Goal: Transaction & Acquisition: Purchase product/service

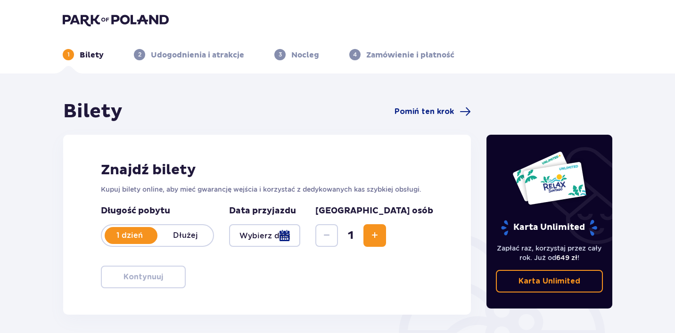
click at [300, 241] on div at bounding box center [264, 236] width 71 height 23
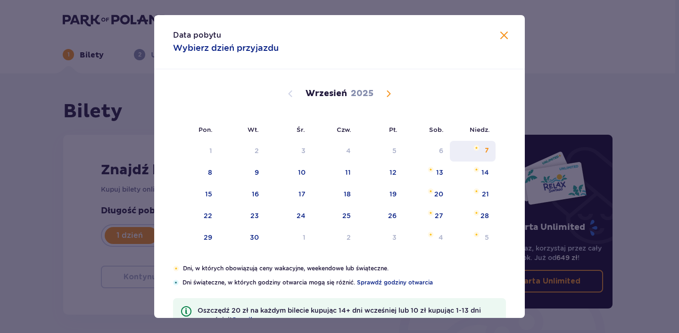
click at [474, 146] on img "niedziela, 7 września 2025" at bounding box center [477, 148] width 6 height 6
type input "[DATE]"
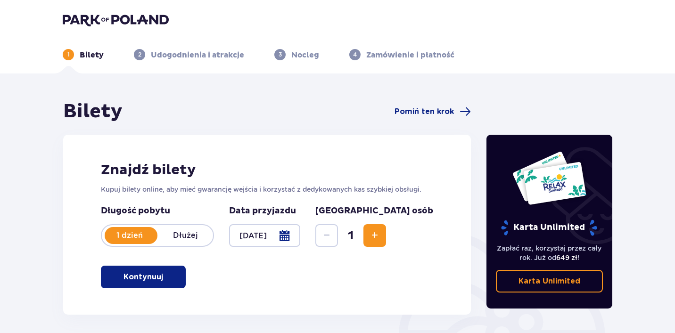
click at [381, 231] on span "Increase" at bounding box center [374, 235] width 11 height 11
click at [165, 268] on button "Kontynuuj" at bounding box center [143, 277] width 85 height 23
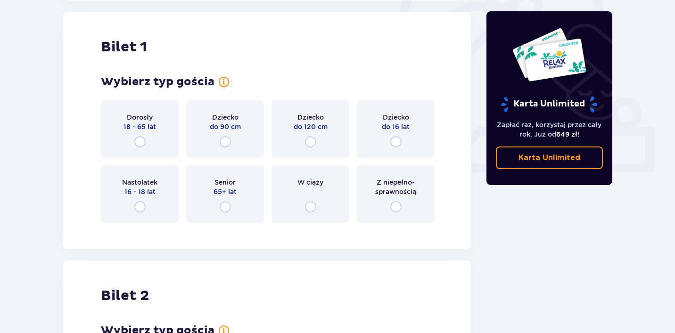
scroll to position [315, 0]
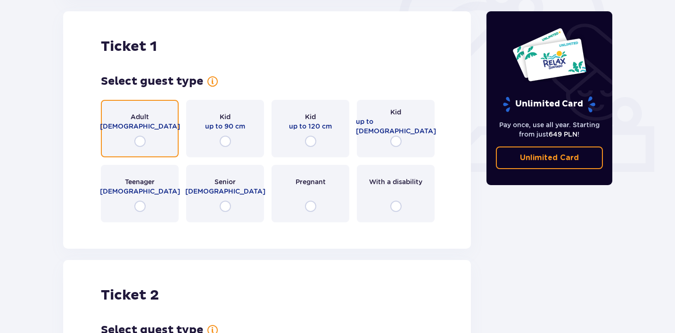
click at [141, 143] on input "radio" at bounding box center [139, 141] width 11 height 11
radio input "true"
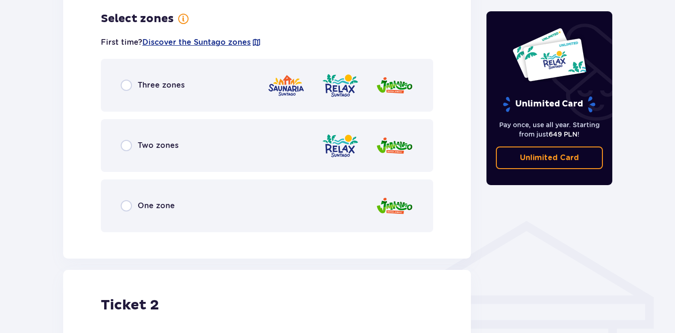
scroll to position [545, 0]
click at [171, 92] on div "Three zones" at bounding box center [267, 84] width 333 height 53
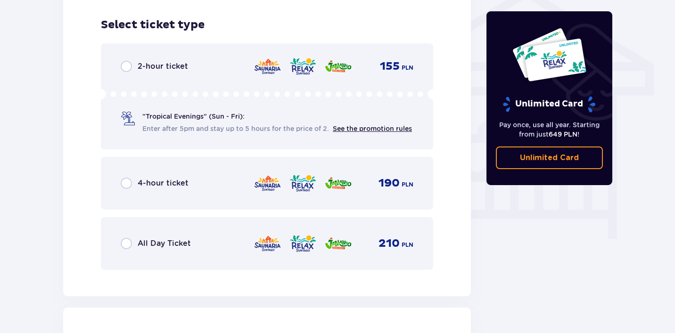
scroll to position [785, 0]
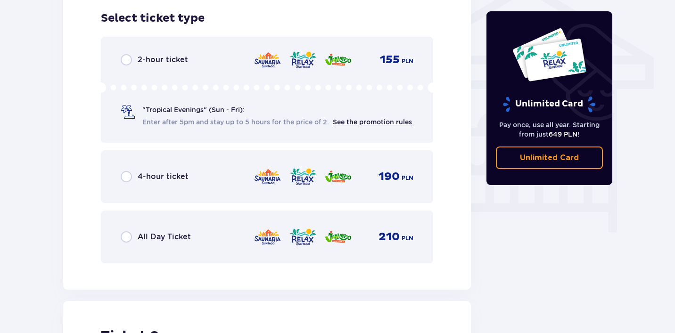
click at [199, 247] on div "All Day Ticket 210 PLN" at bounding box center [267, 237] width 293 height 20
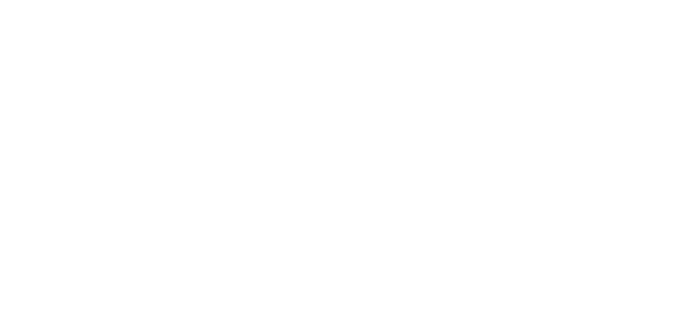
scroll to position [0, 0]
click at [281, 4] on html "Исходный текст Оцените этот перевод Ваш отзыв поможет нам улучшить Google Перев…" at bounding box center [339, 2] width 679 height 4
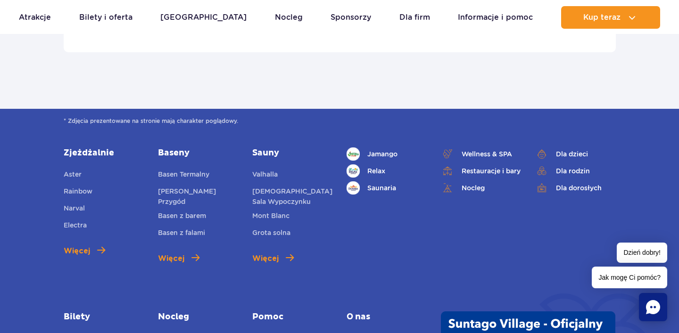
scroll to position [3534, 0]
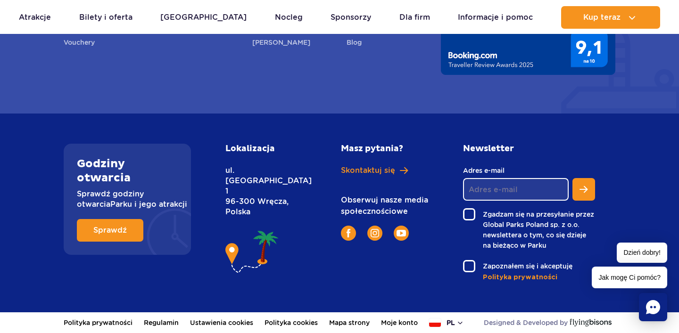
click at [452, 321] on button "pl" at bounding box center [446, 322] width 35 height 9
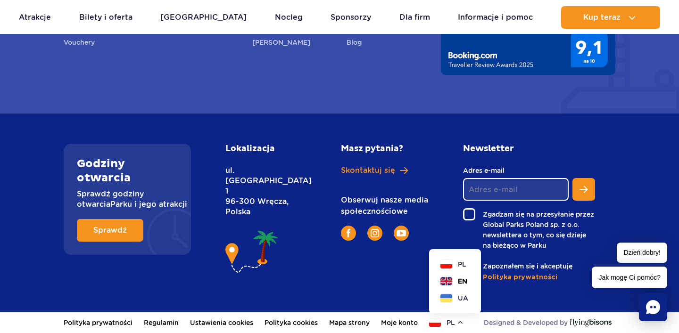
click at [463, 279] on span "EN" at bounding box center [462, 281] width 9 height 9
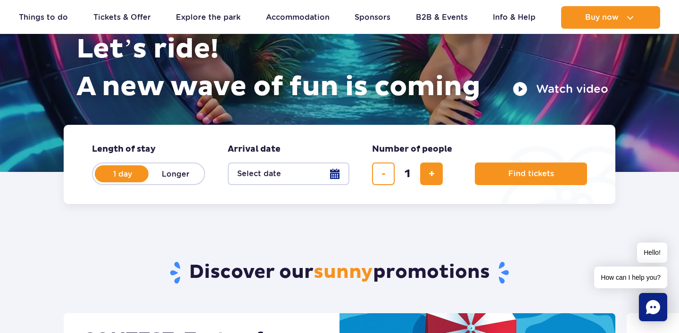
scroll to position [138, 0]
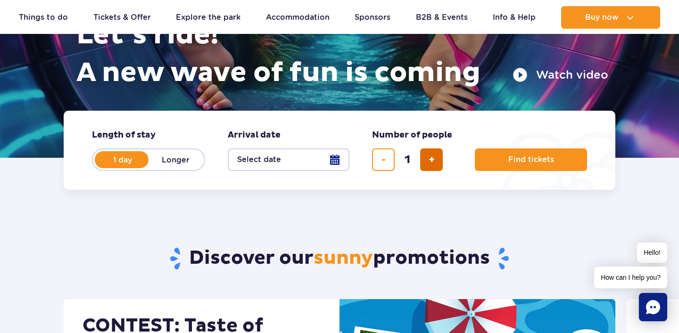
click at [432, 168] on button "add ticket" at bounding box center [431, 160] width 23 height 23
type input "3"
click at [510, 162] on span "Find tickets" at bounding box center [528, 160] width 46 height 8
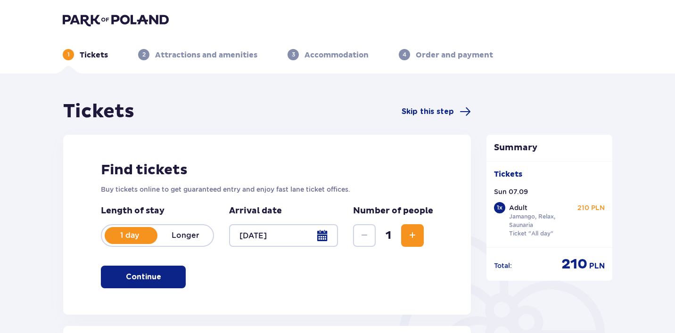
click at [418, 235] on span "Increase" at bounding box center [412, 235] width 11 height 11
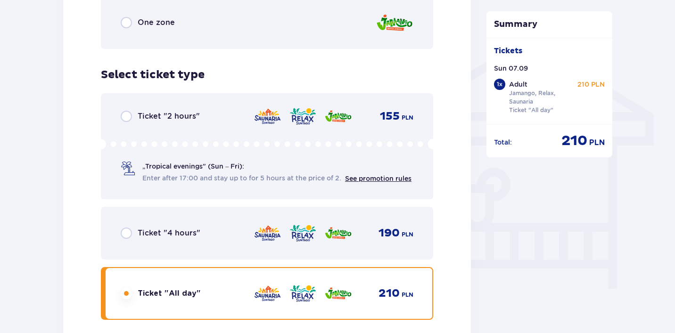
click at [418, 235] on div "Tickets Skip this step Find tickets Buy tickets online to get guaranteed entry …" at bounding box center [267, 131] width 408 height 1518
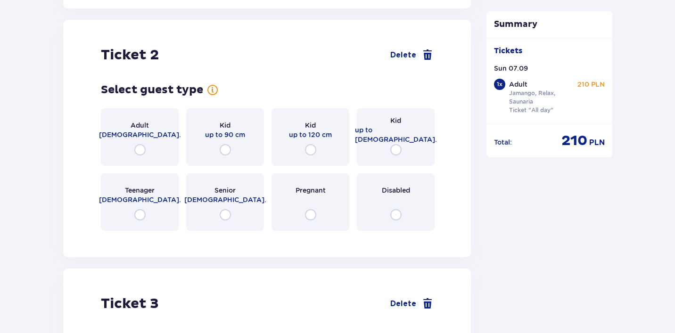
scroll to position [1075, 0]
click at [155, 140] on div "Adult 18 - 65 y.o." at bounding box center [140, 138] width 78 height 58
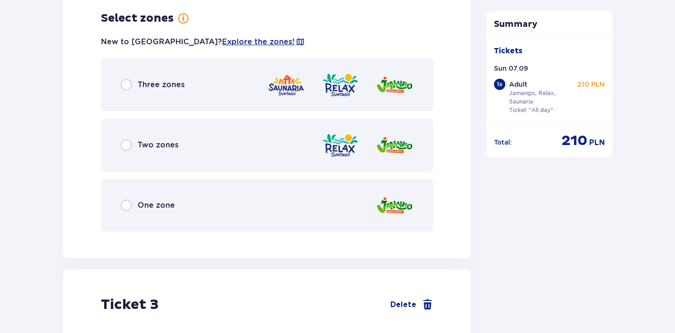
click at [170, 87] on p "Three zones" at bounding box center [161, 85] width 47 height 10
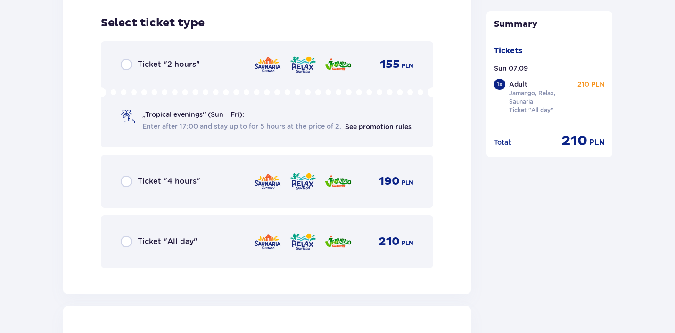
scroll to position [1545, 0]
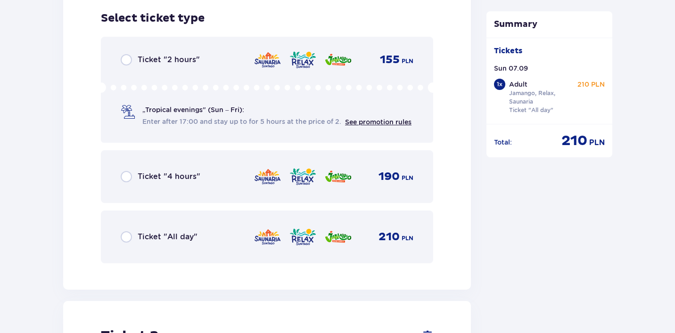
click at [169, 213] on div "Ticket "All day" 210 PLN" at bounding box center [267, 237] width 333 height 53
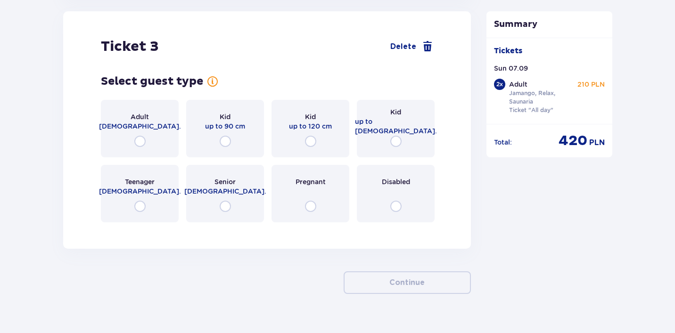
scroll to position [1852, 0]
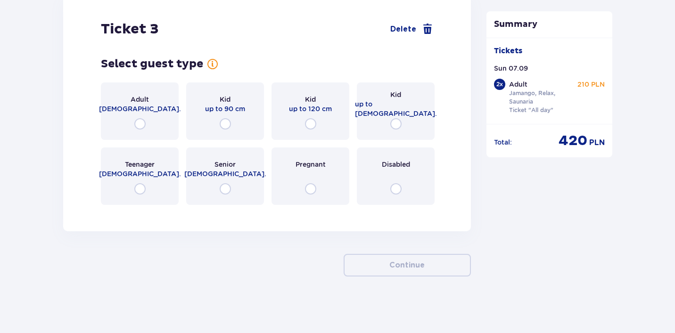
click at [165, 124] on div "Adult 18 - 65 y.o." at bounding box center [140, 112] width 78 height 58
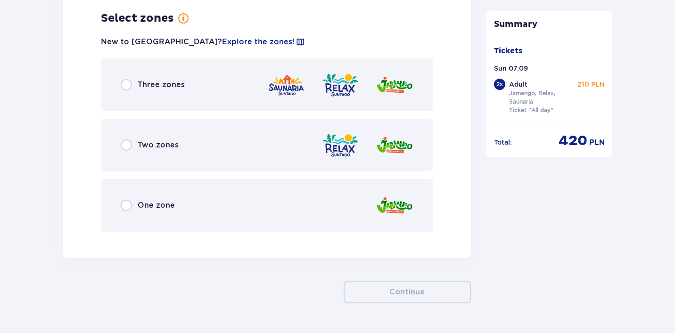
click at [191, 211] on div "One zone" at bounding box center [267, 205] width 333 height 53
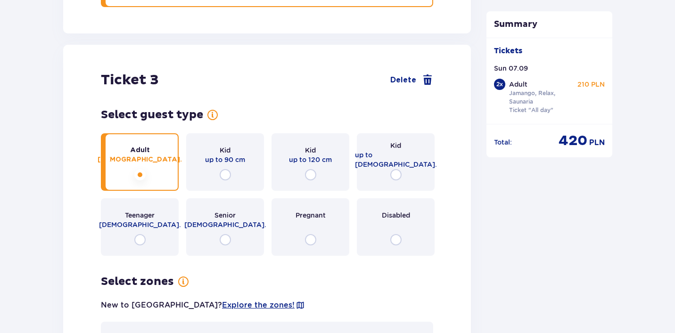
scroll to position [1848, 0]
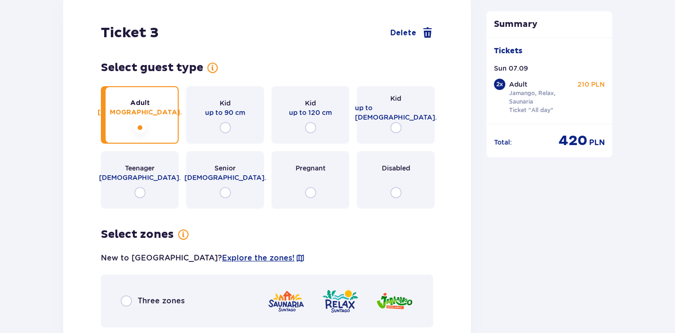
click at [178, 320] on div "Three zones" at bounding box center [267, 301] width 333 height 53
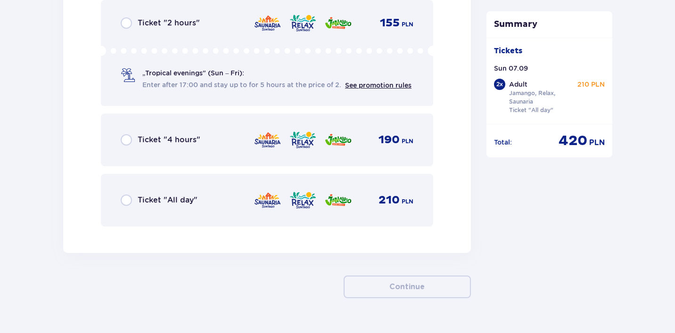
click at [242, 201] on div "Ticket "All day" 210 PLN" at bounding box center [267, 201] width 293 height 20
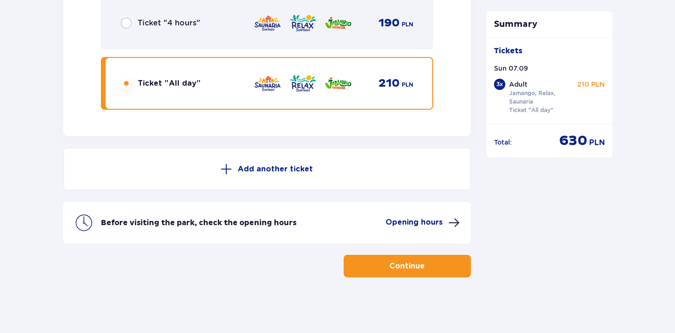
scroll to position [2459, 0]
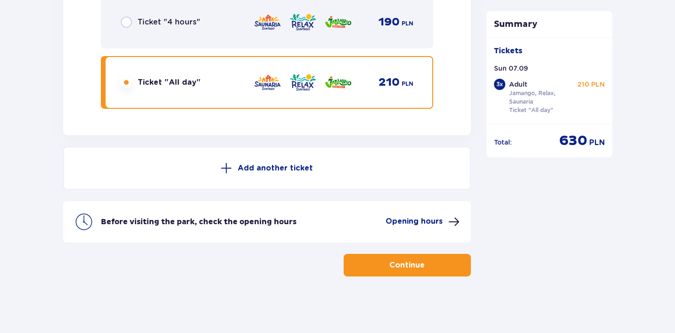
click at [374, 271] on button "Continue" at bounding box center [407, 265] width 127 height 23
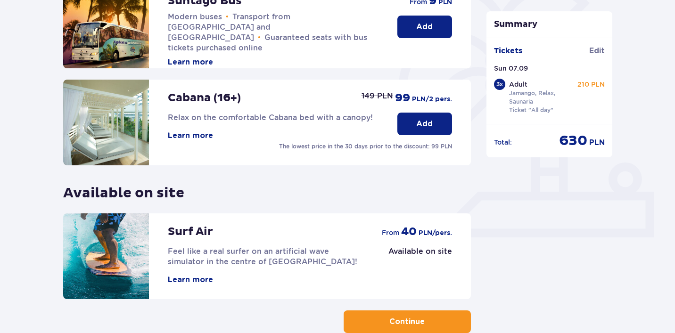
scroll to position [306, 0]
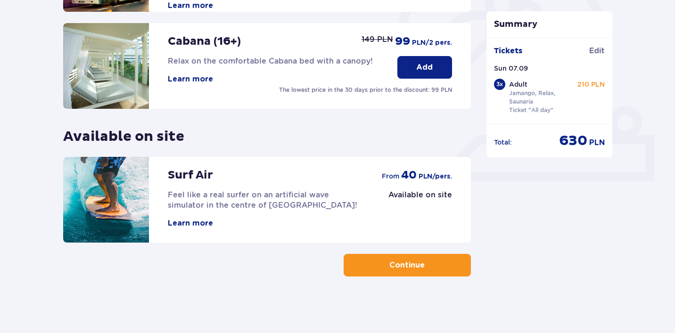
click at [395, 266] on p "Continue" at bounding box center [407, 265] width 35 height 10
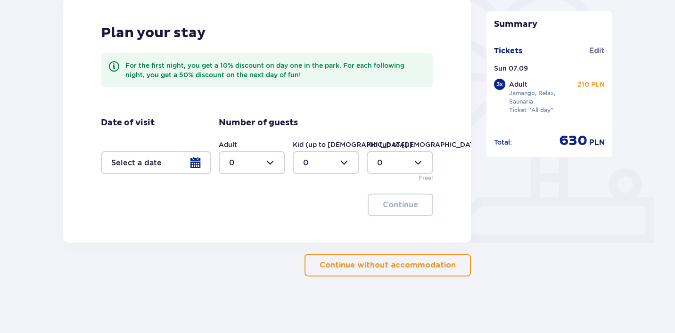
click at [389, 266] on p "Continue without accommodation" at bounding box center [388, 265] width 136 height 10
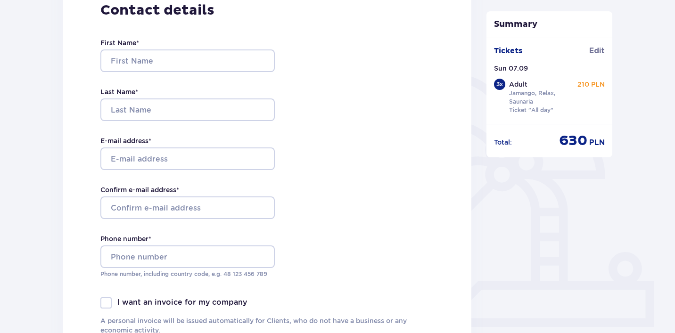
scroll to position [146, 0]
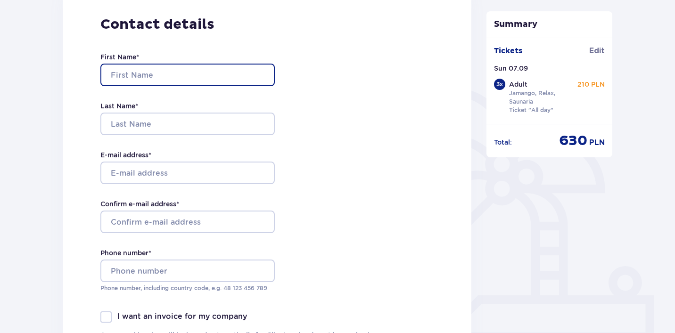
click at [172, 74] on input "First Name *" at bounding box center [187, 75] width 175 height 23
click at [172, 74] on input "Georgijs§" at bounding box center [187, 75] width 175 height 23
type input "Georgijs"
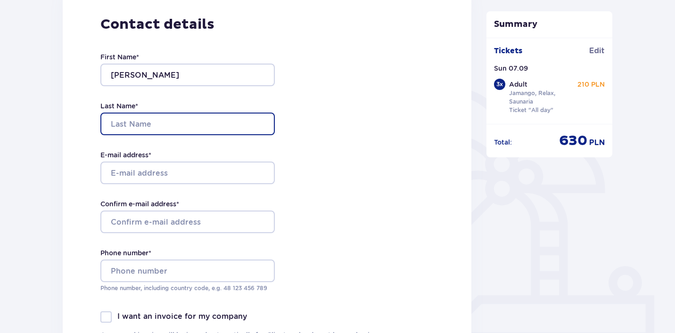
paste input "Dailidjonoks"
type input "Dailidjonoks"
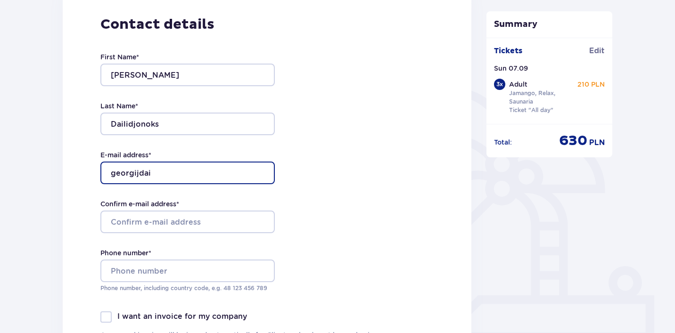
type input "georgijdailidjonok@gmail.com"
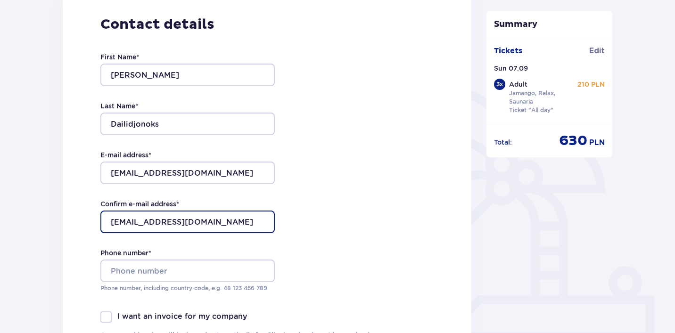
type input "georgijdailidjonok@gmail.com"
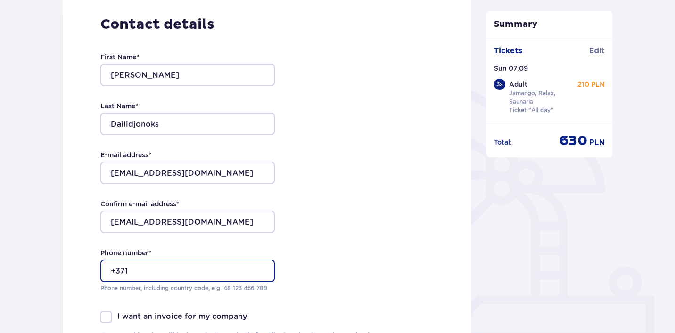
type input "+37125986410"
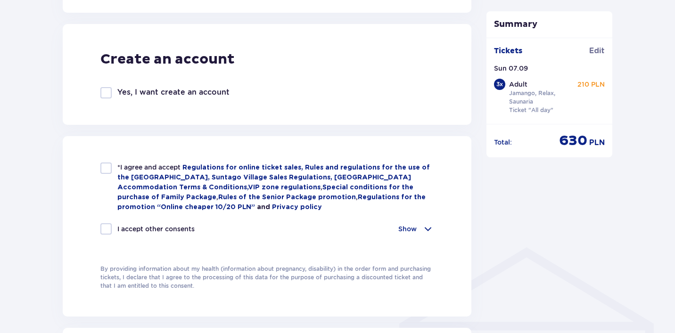
scroll to position [534, 0]
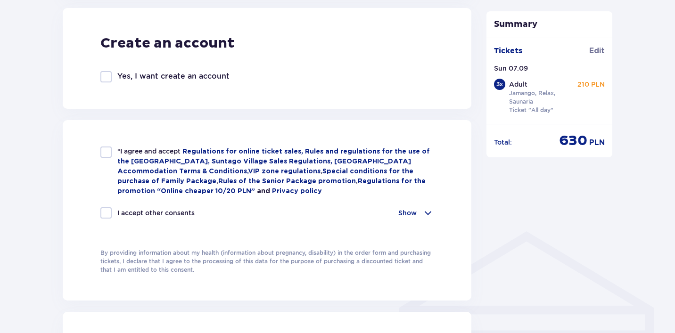
click at [107, 153] on div at bounding box center [105, 152] width 11 height 11
checkbox input "true"
click at [404, 214] on p "Show" at bounding box center [408, 212] width 18 height 9
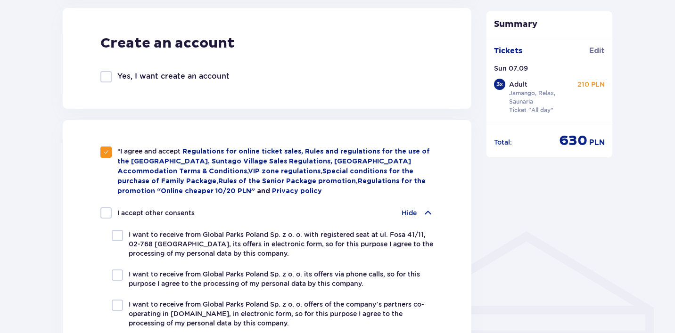
click at [404, 214] on p "Hide" at bounding box center [409, 212] width 15 height 9
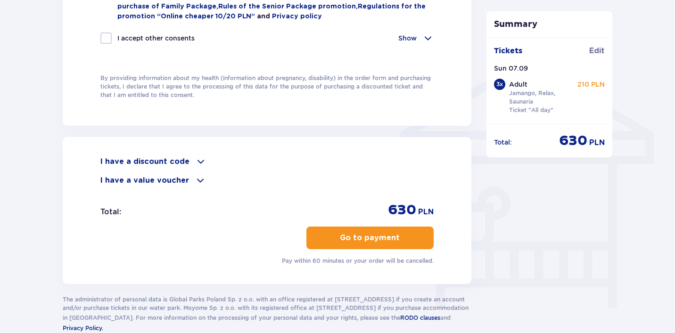
scroll to position [713, 0]
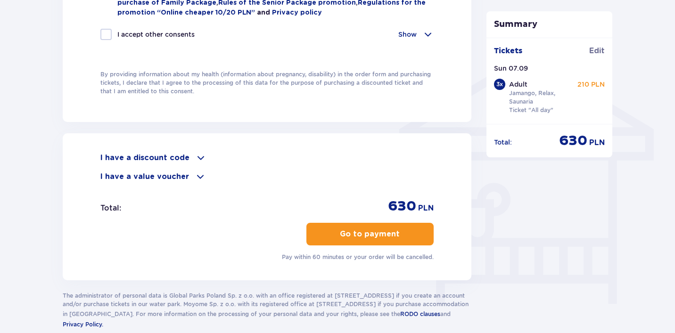
click at [195, 175] on span at bounding box center [200, 176] width 11 height 11
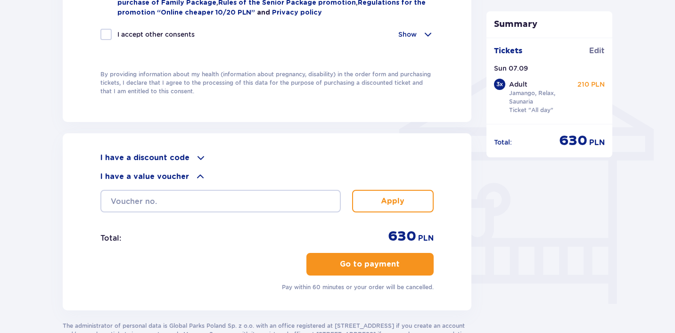
click at [195, 175] on span at bounding box center [200, 176] width 11 height 11
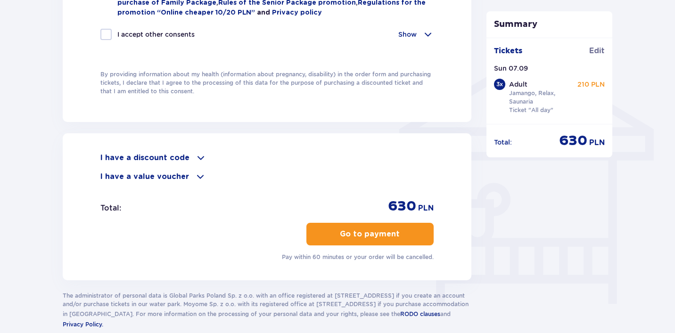
click at [195, 160] on span at bounding box center [200, 157] width 11 height 11
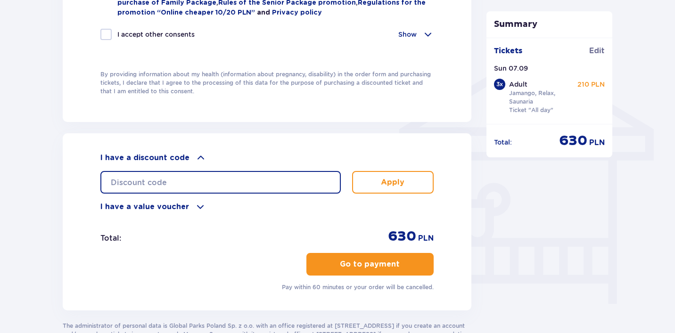
click at [172, 182] on input "text" at bounding box center [220, 182] width 241 height 23
paste input "student30"
type input "student30"
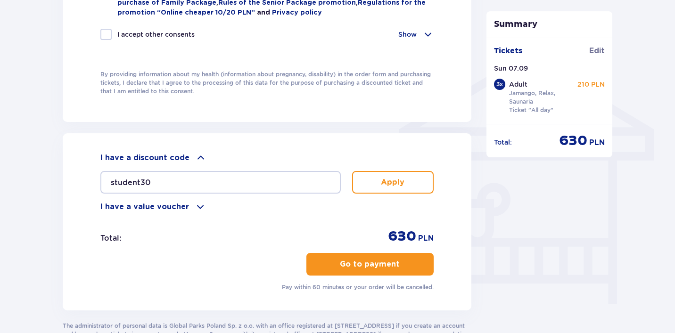
click at [380, 180] on button "Apply" at bounding box center [393, 182] width 82 height 23
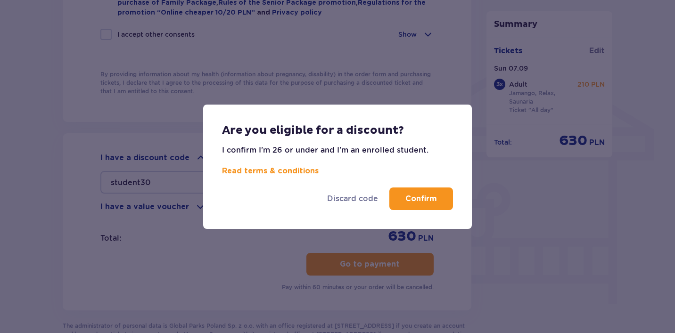
click at [279, 153] on p "I confirm I'm 26 or under and I'm an enrolled student. Read terms & conditions" at bounding box center [325, 160] width 207 height 31
click at [291, 150] on p "I confirm I'm 26 or under and I'm an enrolled student. Read terms & conditions" at bounding box center [325, 160] width 207 height 31
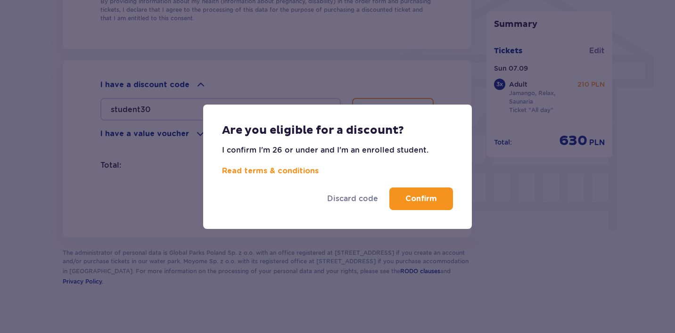
scroll to position [794, 0]
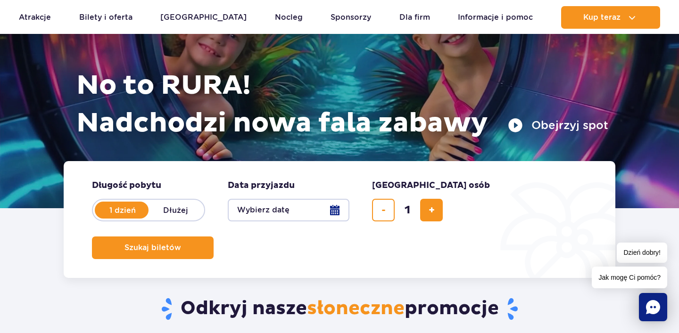
scroll to position [88, 0]
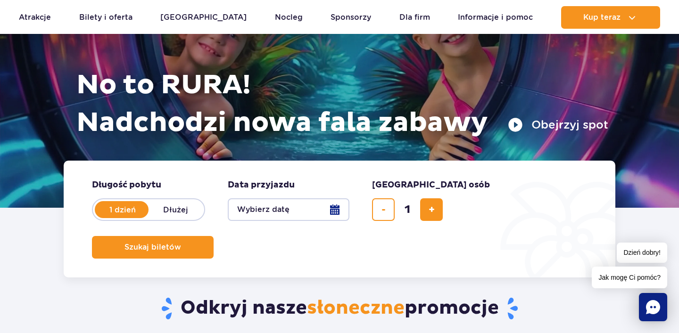
click at [329, 208] on button "Wybierz datę" at bounding box center [289, 210] width 122 height 23
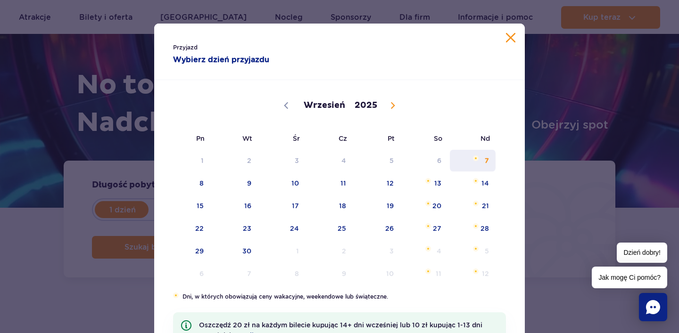
click at [485, 164] on span "7" at bounding box center [473, 161] width 48 height 22
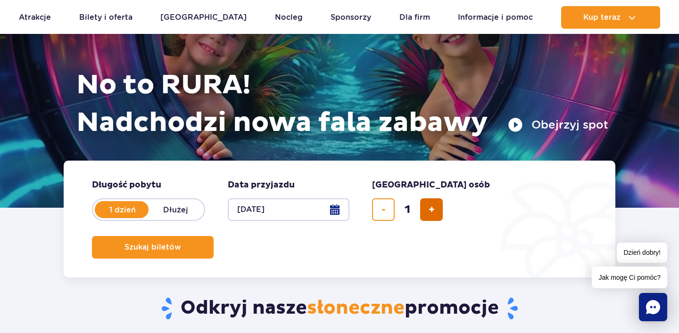
click at [432, 210] on span "dodaj bilet" at bounding box center [432, 210] width 6 height 0
type input "2"
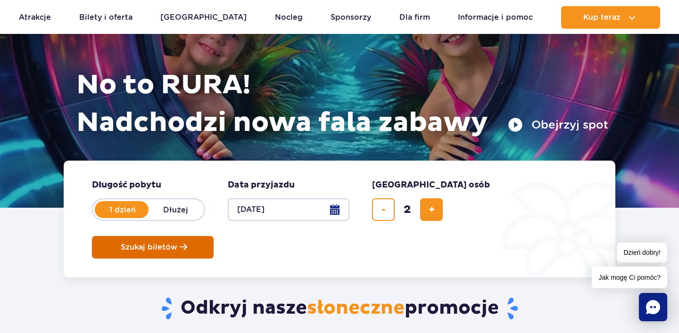
click at [187, 243] on span "Planowanie wizyty w Park of Poland" at bounding box center [184, 247] width 8 height 8
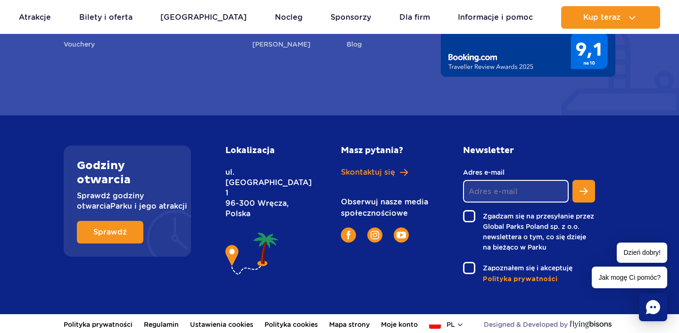
scroll to position [3534, 0]
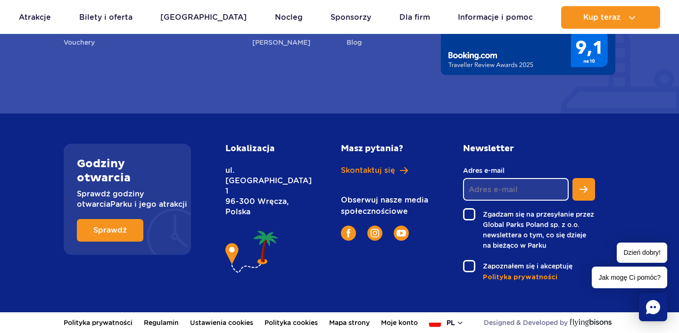
click at [449, 321] on button "pl" at bounding box center [446, 322] width 35 height 9
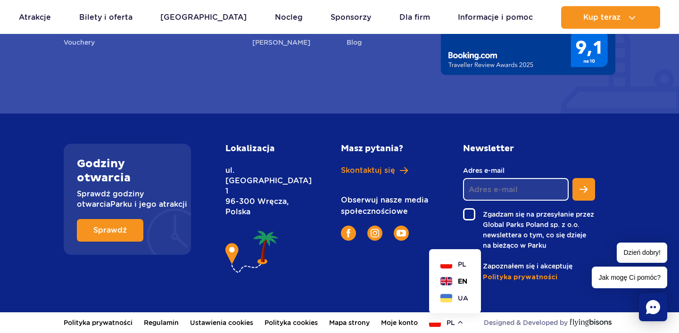
click at [461, 281] on span "EN" at bounding box center [462, 281] width 9 height 9
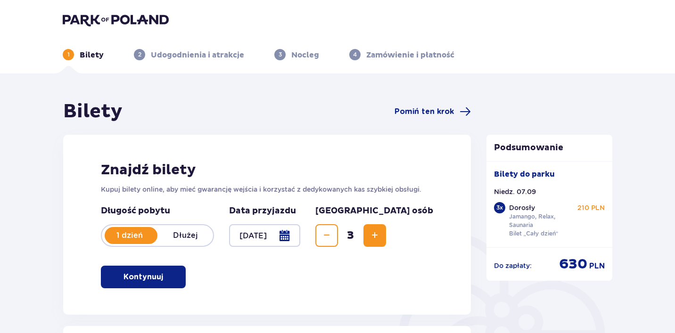
click at [513, 167] on div "Bilety do parku Niedz. 07.09 3 x Dorosły Jamango, Relax, Saunaria Bilet „Cały d…" at bounding box center [550, 204] width 126 height 86
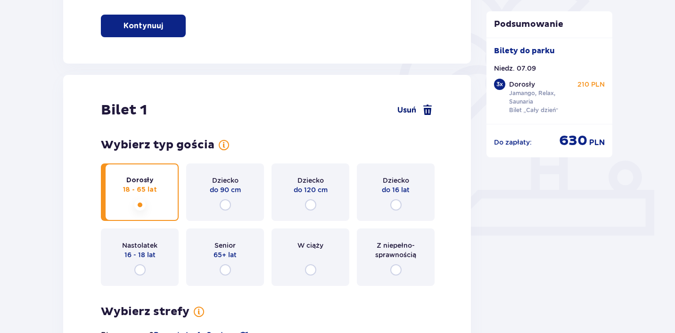
click at [429, 108] on span at bounding box center [427, 110] width 11 height 11
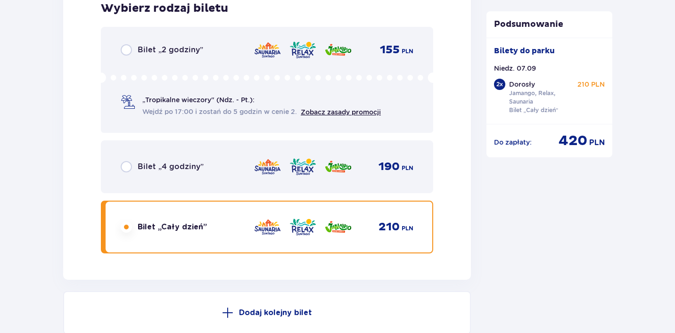
scroll to position [1699, 0]
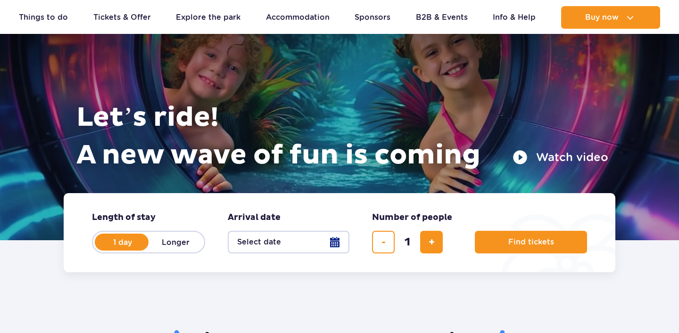
scroll to position [170, 0]
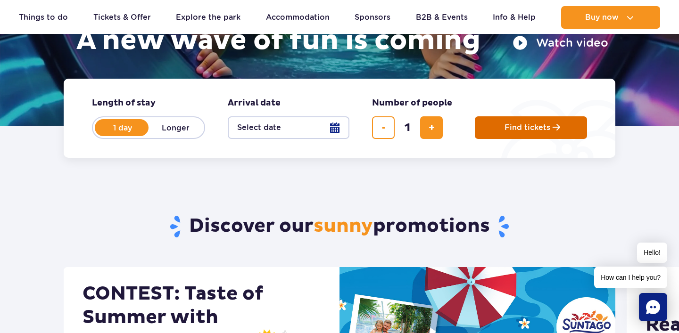
click at [544, 127] on span "Find tickets" at bounding box center [528, 128] width 46 height 8
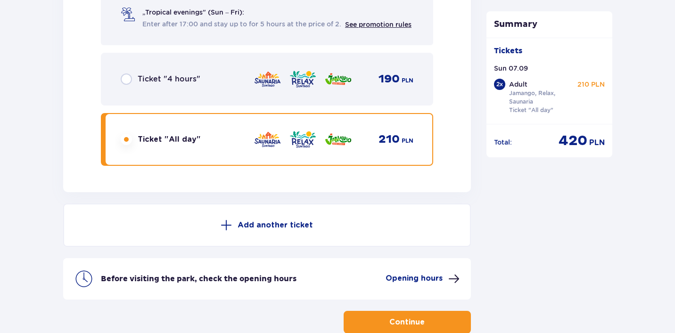
scroll to position [1699, 0]
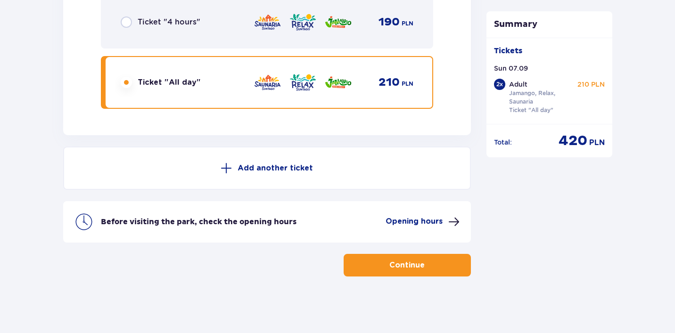
click at [390, 261] on p "Continue" at bounding box center [407, 265] width 35 height 10
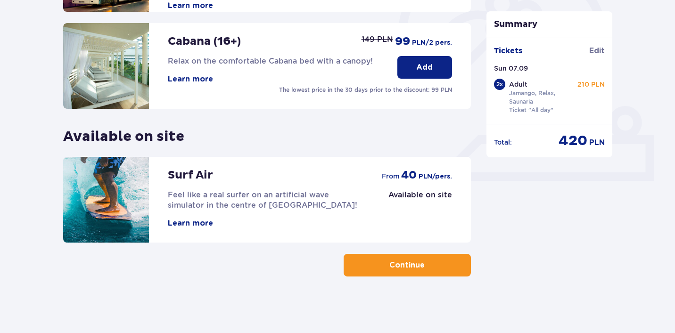
click at [390, 265] on p "Continue" at bounding box center [407, 265] width 35 height 10
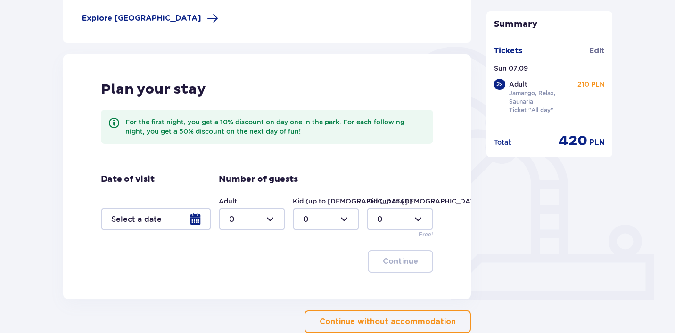
scroll to position [201, 0]
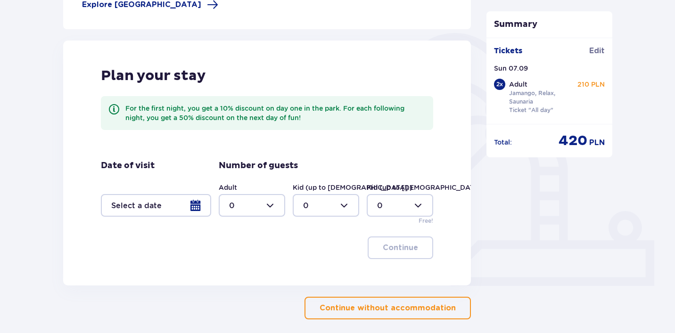
click at [361, 309] on p "Continue without accommodation" at bounding box center [388, 308] width 136 height 10
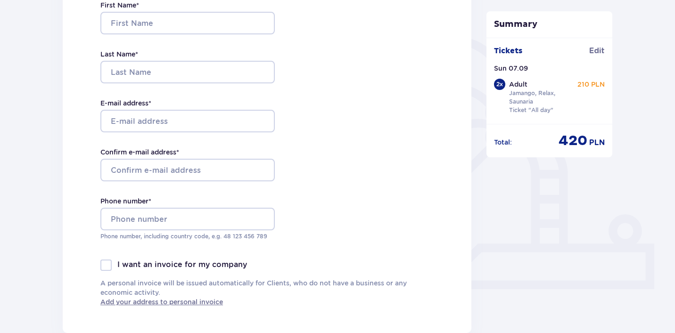
scroll to position [117, 0]
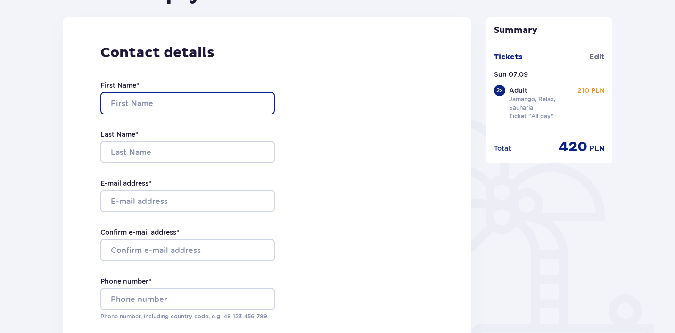
click at [143, 98] on input "First Name *" at bounding box center [187, 103] width 175 height 23
type input "Georgijs"
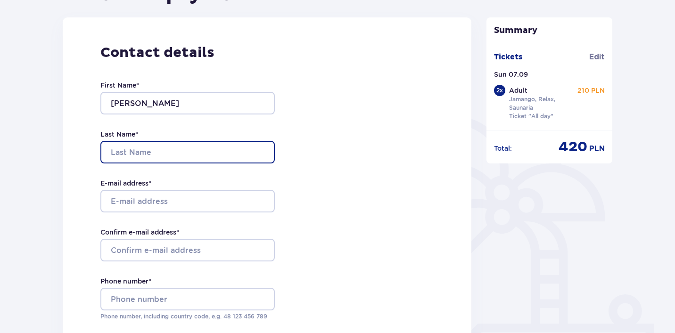
paste input "Dailidjonoks"
type input "Dailidjonoks"
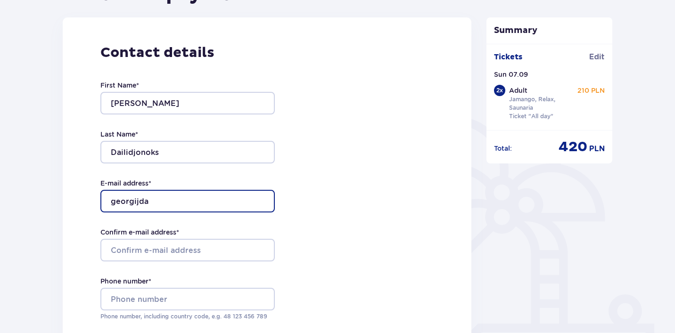
type input "georgijdailidjonok@gmail.com"
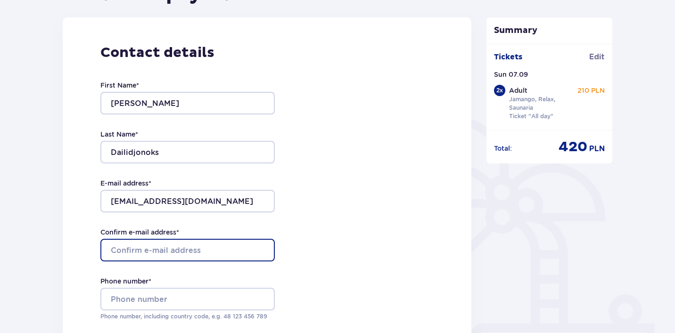
paste input "georgijdailidjonok@gmail.com"
type input "georgijdailidjonok@gmail.com"
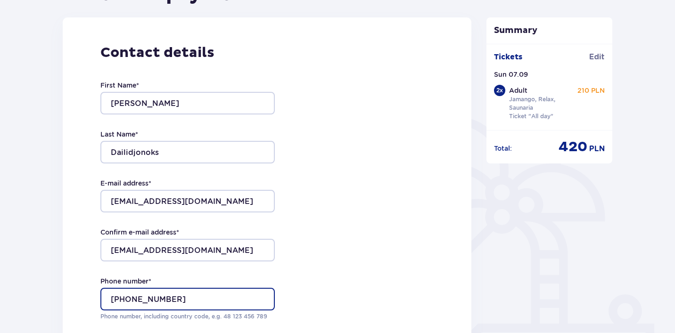
type input "+37125986410"
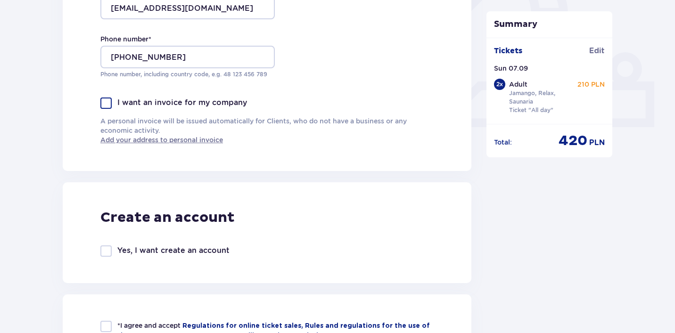
scroll to position [552, 0]
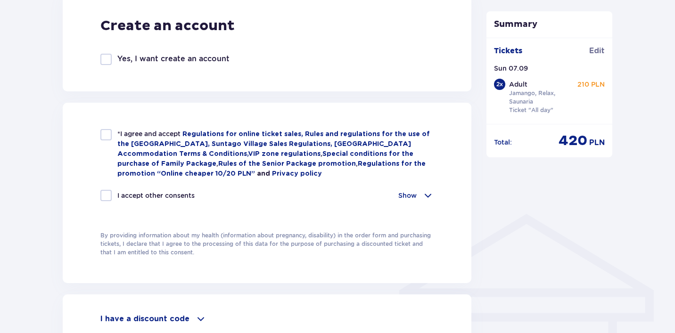
click at [99, 126] on div "*I agree and accept Regulations for online ticket sales, Rules and regulations …" at bounding box center [267, 193] width 409 height 181
click at [105, 131] on div at bounding box center [105, 134] width 11 height 11
checkbox input "true"
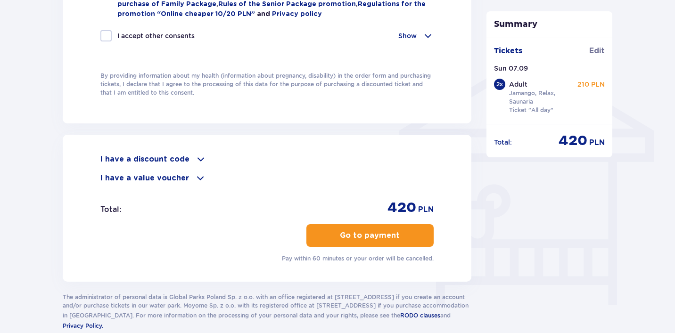
scroll to position [713, 0]
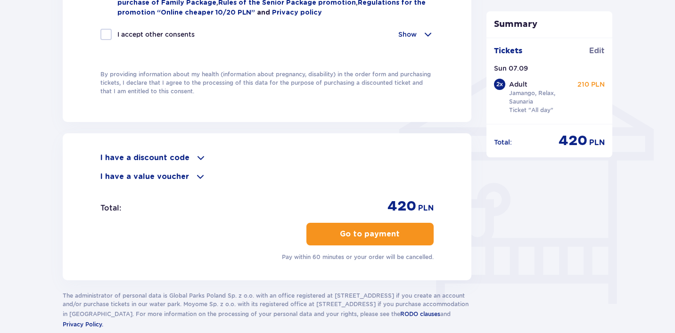
click at [186, 155] on div "I have a discount code" at bounding box center [266, 157] width 333 height 11
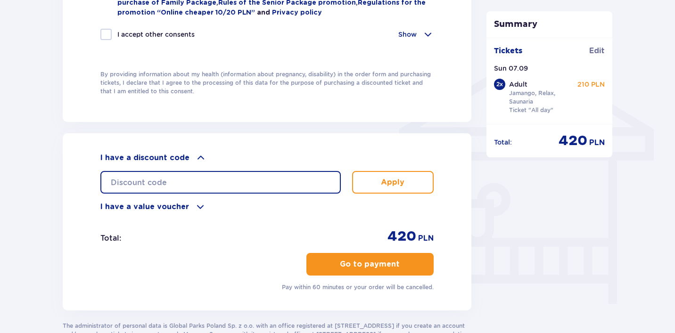
click at [201, 183] on input "text" at bounding box center [220, 182] width 241 height 23
paste input "student30"
type input "student30"
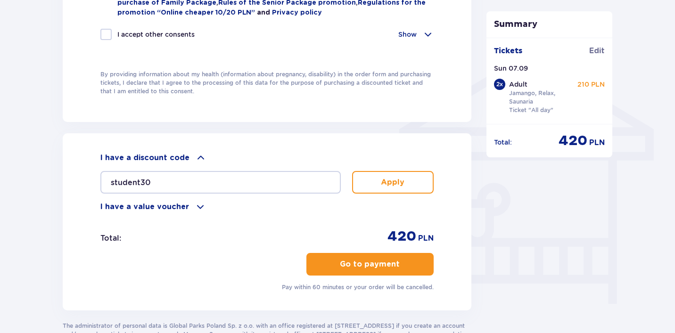
click at [368, 262] on p "Go to payment" at bounding box center [370, 264] width 60 height 10
click at [390, 178] on p "Apply" at bounding box center [393, 182] width 24 height 10
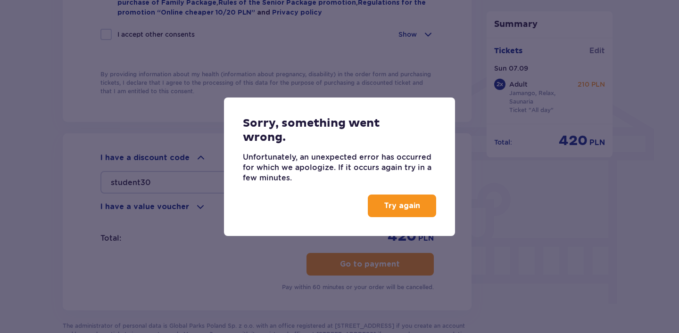
click at [382, 257] on div "Sorry, something went wrong. Unfortunately, an unexpected error has occurred fo…" at bounding box center [339, 166] width 679 height 333
click at [396, 210] on p "Try again" at bounding box center [402, 206] width 36 height 10
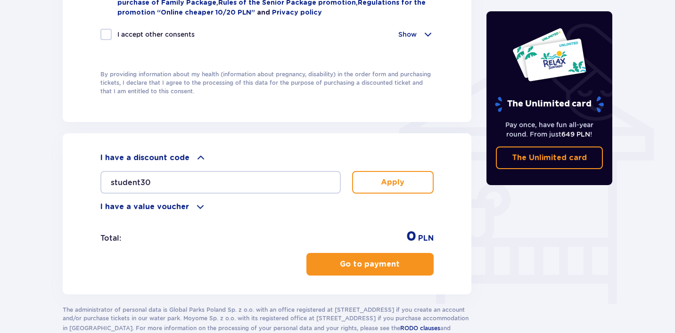
click at [393, 169] on div "student30 Apply" at bounding box center [266, 179] width 333 height 30
click at [389, 175] on button "Apply" at bounding box center [393, 182] width 82 height 23
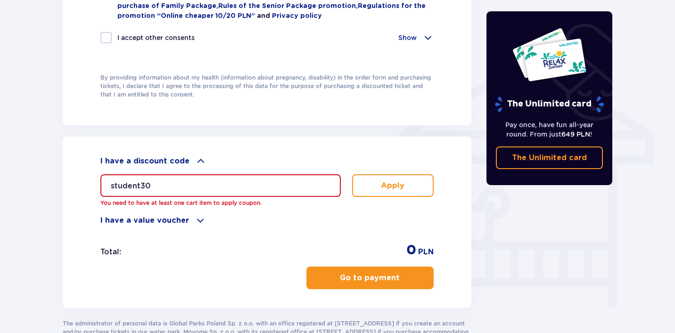
scroll to position [713, 0]
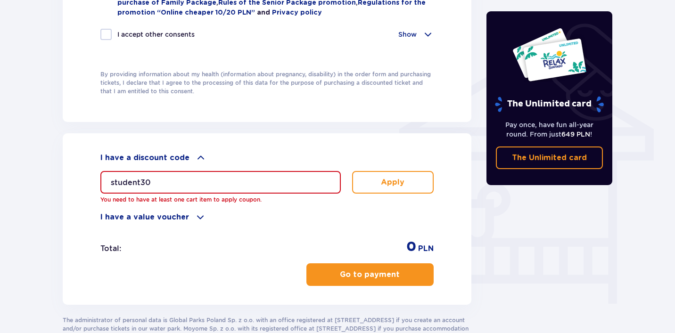
scroll to position [201, 0]
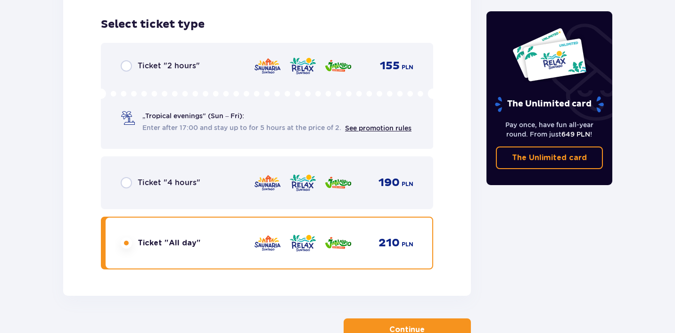
scroll to position [1603, 0]
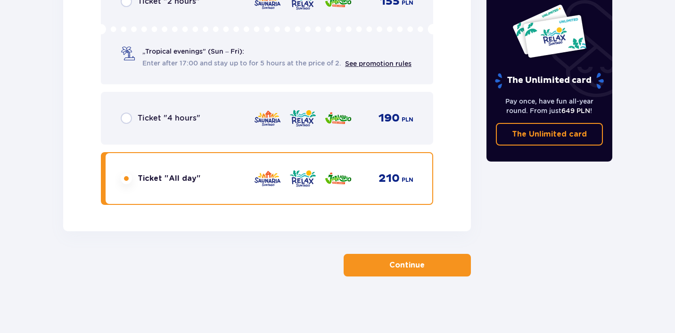
click at [415, 264] on p "Continue" at bounding box center [407, 265] width 35 height 10
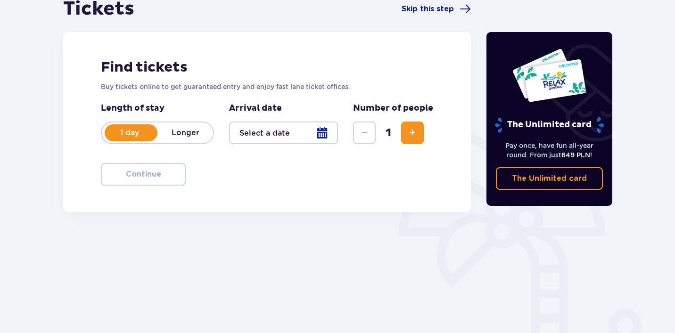
scroll to position [147, 0]
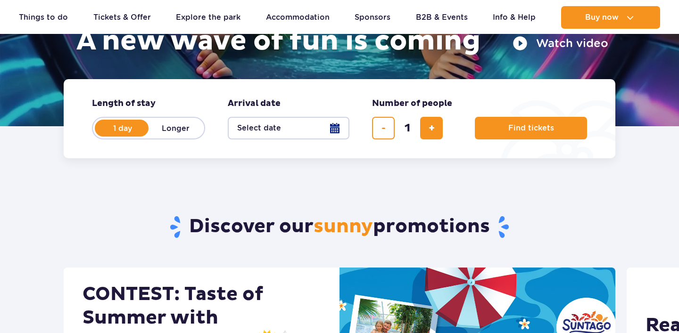
scroll to position [170, 0]
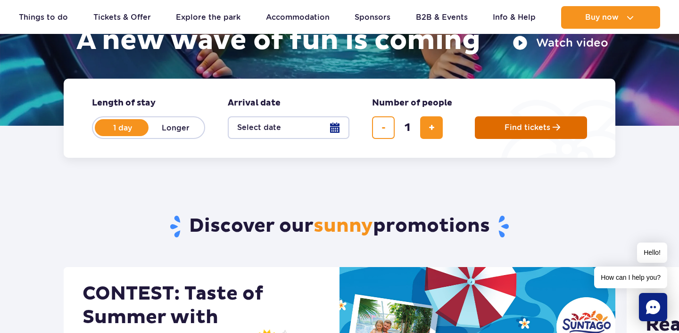
click at [528, 136] on button "Find tickets" at bounding box center [531, 127] width 112 height 23
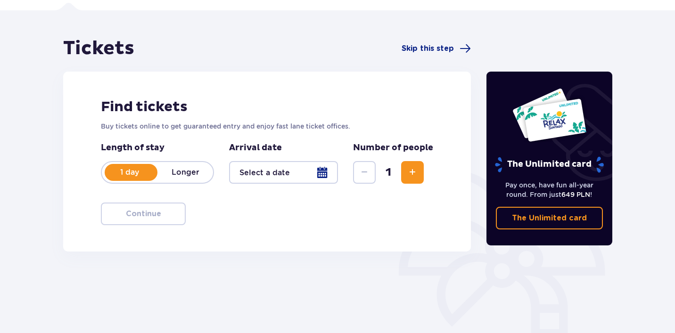
scroll to position [65, 0]
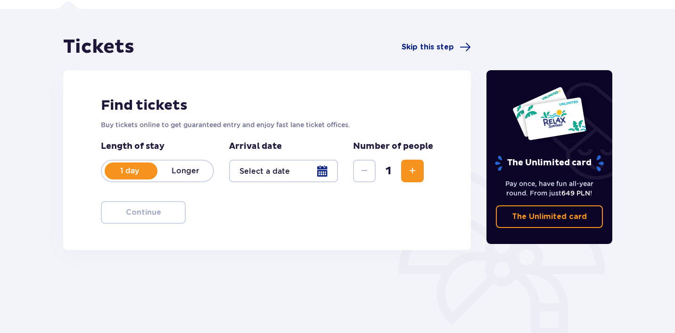
click at [424, 173] on div "Number of people 1" at bounding box center [393, 162] width 80 height 42
click at [421, 173] on button "Increase" at bounding box center [412, 171] width 23 height 23
click at [310, 168] on div at bounding box center [283, 171] width 109 height 23
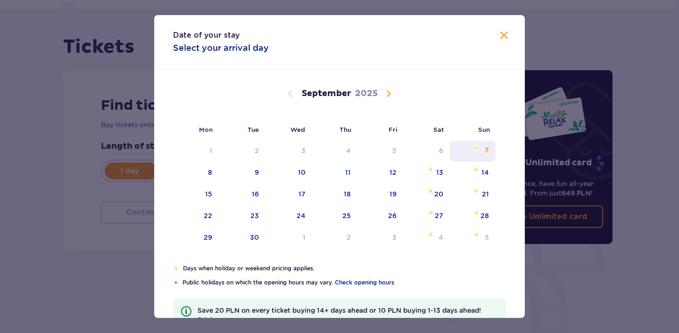
click at [488, 152] on div "7" at bounding box center [473, 151] width 46 height 21
type input "[DATE]"
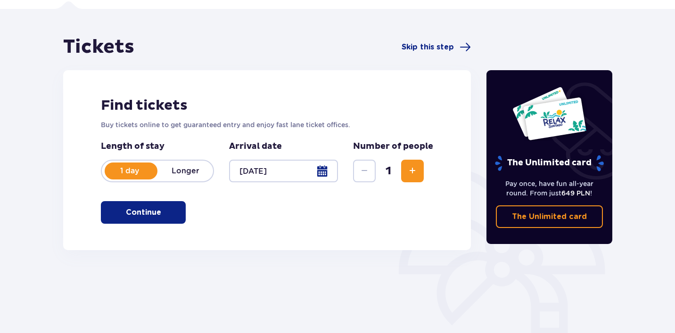
click at [128, 216] on p "Continue" at bounding box center [143, 213] width 35 height 10
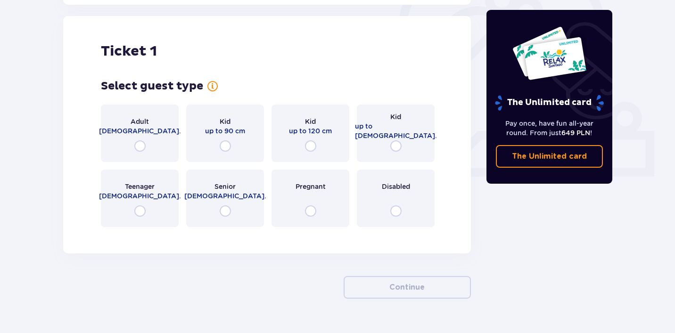
scroll to position [315, 0]
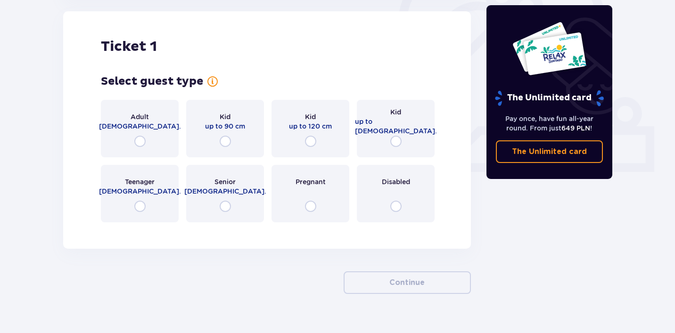
click at [154, 124] on p "[DEMOGRAPHIC_DATA]." at bounding box center [140, 126] width 82 height 9
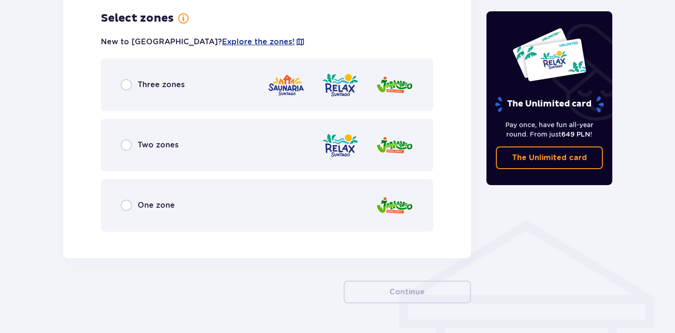
click at [299, 208] on div "One zone" at bounding box center [267, 205] width 333 height 53
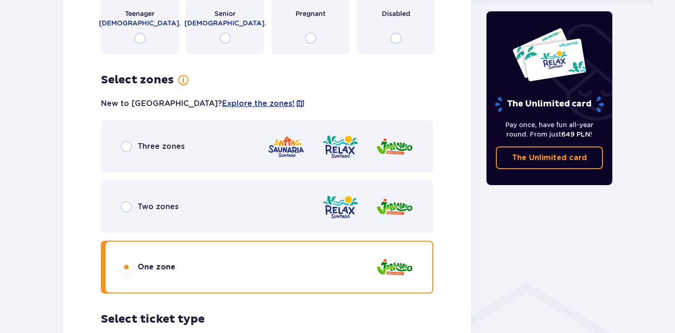
click at [223, 127] on div "Three zones" at bounding box center [267, 146] width 333 height 53
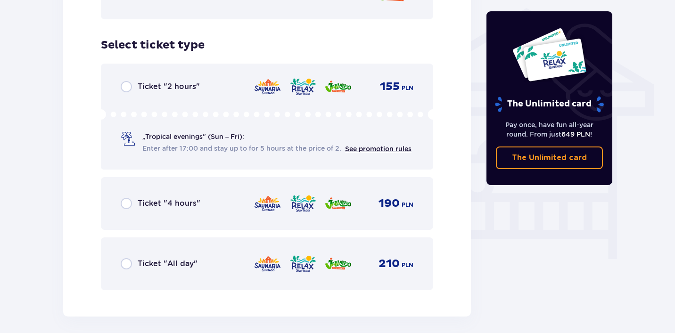
scroll to position [766, 0]
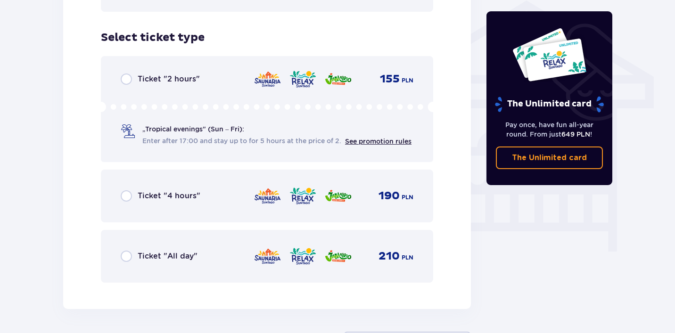
click at [239, 248] on div "Ticket "All day" 210 PLN" at bounding box center [267, 257] width 293 height 20
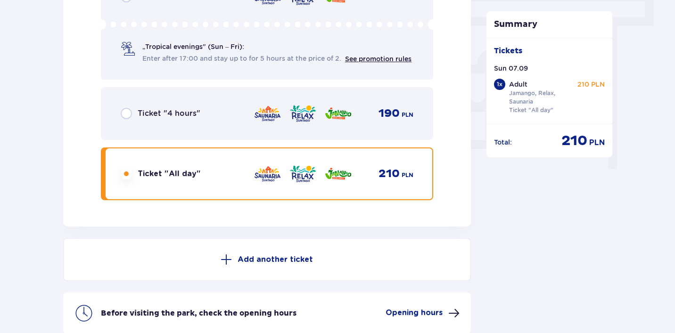
scroll to position [940, 0]
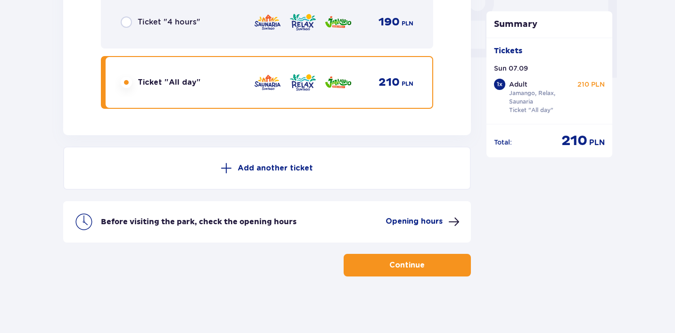
click at [387, 273] on button "Continue" at bounding box center [407, 265] width 127 height 23
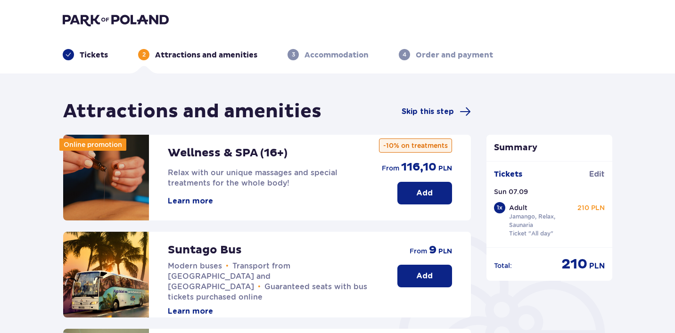
scroll to position [306, 0]
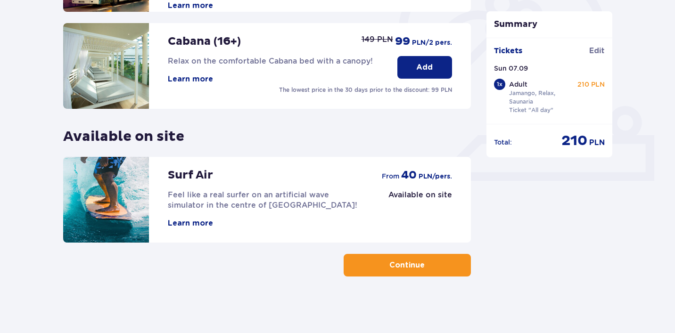
click at [361, 261] on button "Continue" at bounding box center [407, 265] width 127 height 23
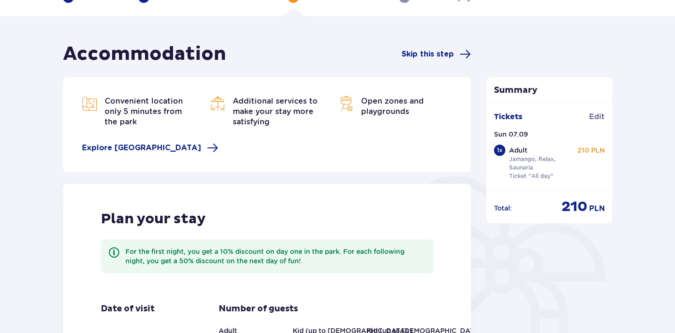
scroll to position [244, 0]
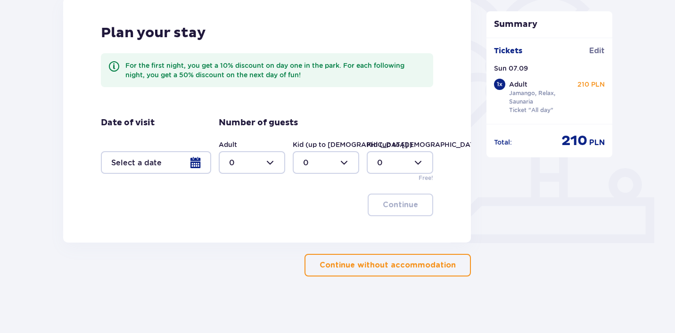
click at [337, 264] on p "Continue without accommodation" at bounding box center [388, 265] width 136 height 10
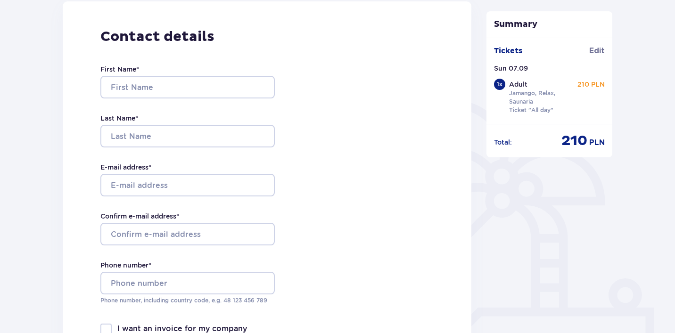
scroll to position [134, 0]
click at [139, 79] on input "First Name *" at bounding box center [187, 86] width 175 height 23
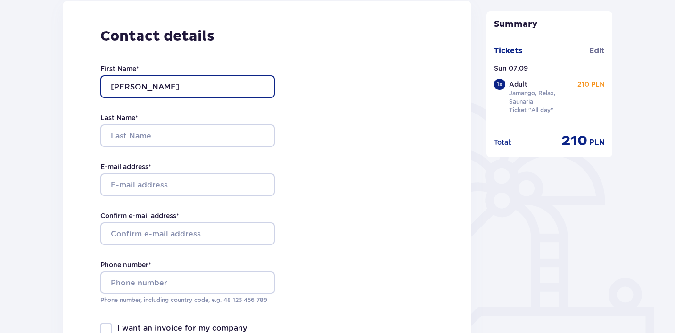
type input "Georgijs"
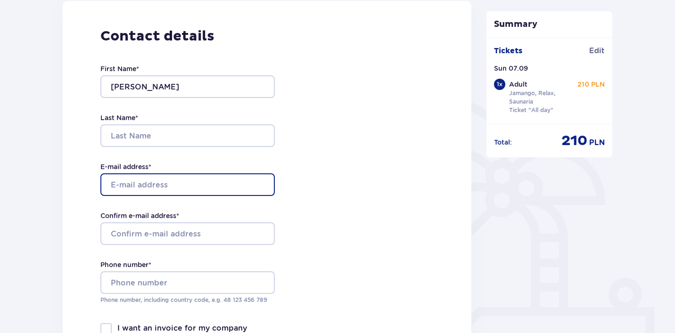
click at [160, 188] on input "E-mail address *" at bounding box center [187, 185] width 175 height 23
paste input "diana.orehova99@gmail.com"
type input "diana.orehova99@gmail.com"
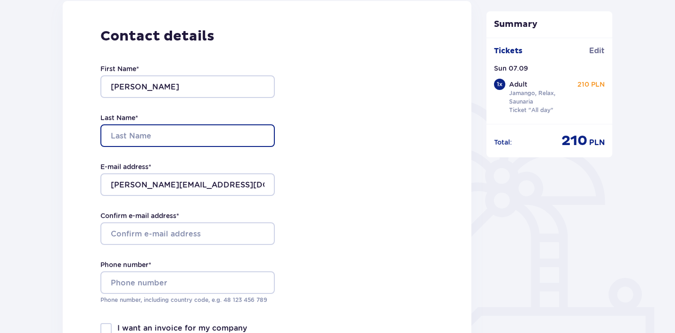
click at [159, 125] on input "Last Name *" at bounding box center [187, 136] width 175 height 23
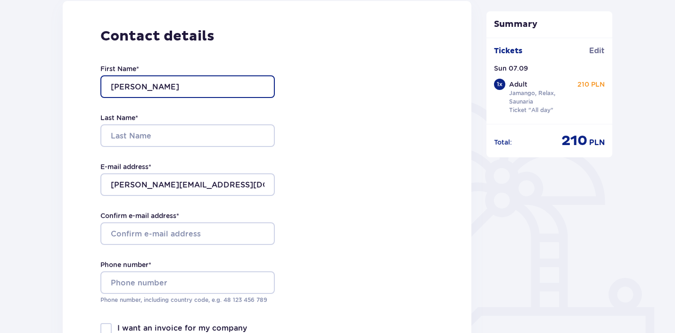
click at [157, 88] on input "Georgijs" at bounding box center [187, 86] width 175 height 23
type input "Diana"
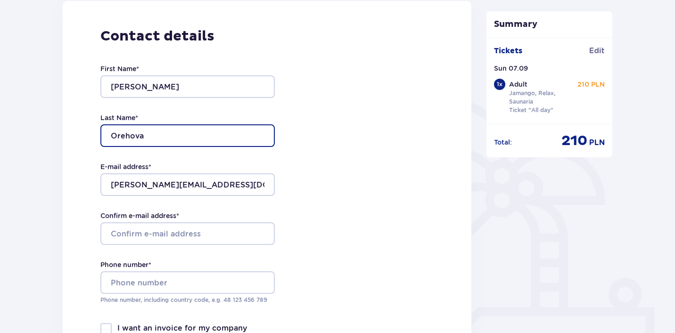
type input "Orehova"
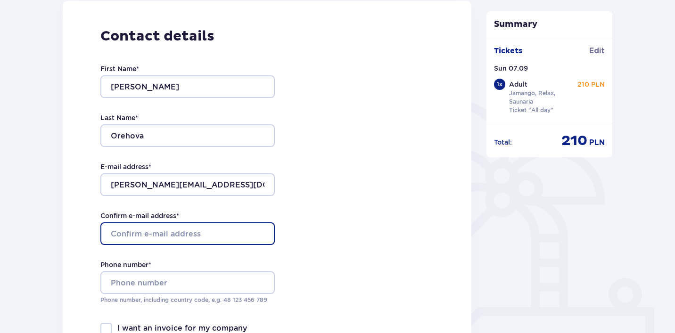
click at [160, 234] on input "Confirm e-mail address *" at bounding box center [187, 234] width 175 height 23
click at [202, 173] on div "E-mail address * diana.orehova99@gmail.com" at bounding box center [187, 179] width 175 height 34
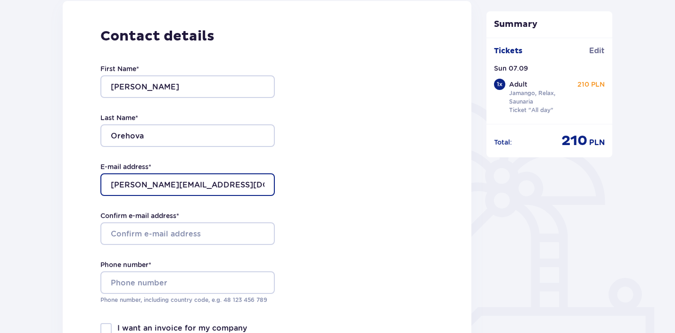
click at [201, 184] on input "diana.orehova99@gmail.com" at bounding box center [187, 185] width 175 height 23
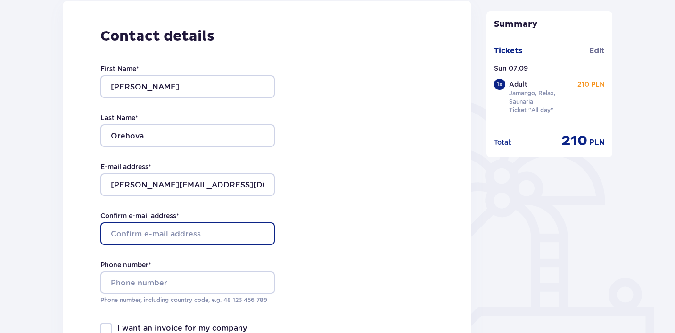
paste input "diana.orehova99@gmail.com"
type input "diana.orehova99@gmail.com"
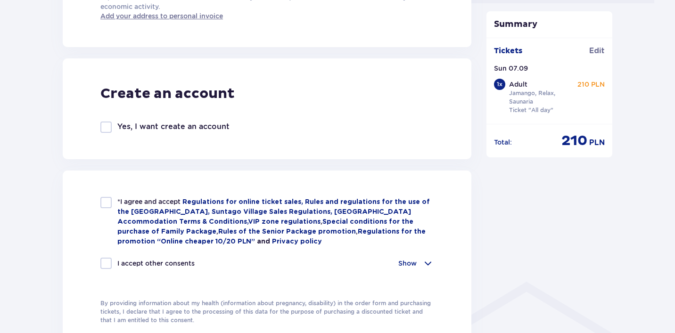
scroll to position [487, 0]
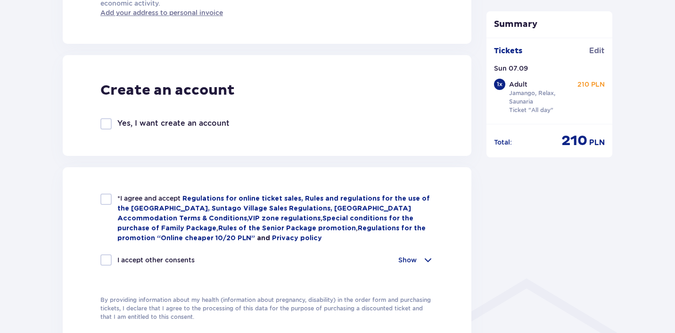
type input "+37126124462"
click at [110, 202] on div at bounding box center [105, 199] width 11 height 11
checkbox input "true"
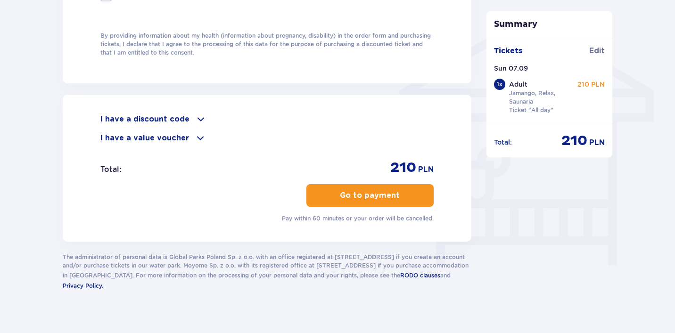
scroll to position [759, 0]
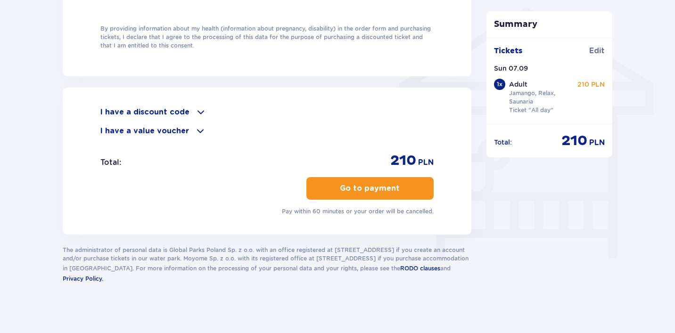
click at [170, 115] on p "I have a discount code" at bounding box center [144, 112] width 89 height 10
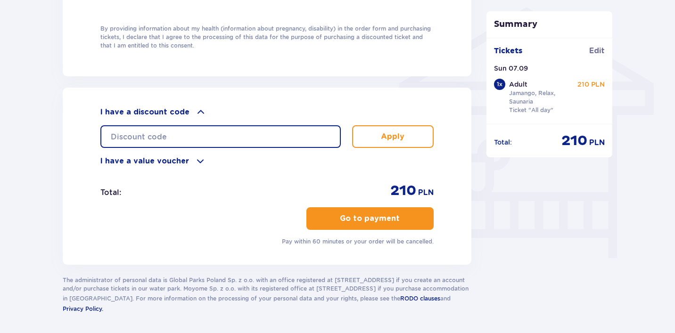
click at [238, 143] on input "text" at bounding box center [220, 136] width 241 height 23
paste input "student30"
type input "student30"
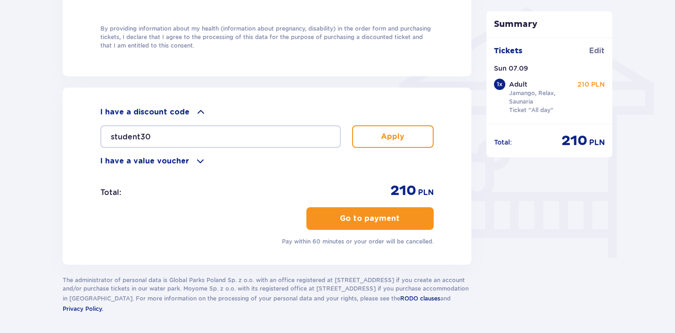
click at [406, 139] on button "Apply" at bounding box center [393, 136] width 82 height 23
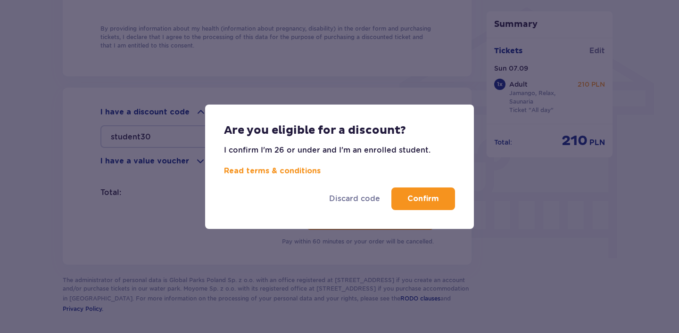
click at [419, 195] on p "Confirm" at bounding box center [424, 199] width 32 height 10
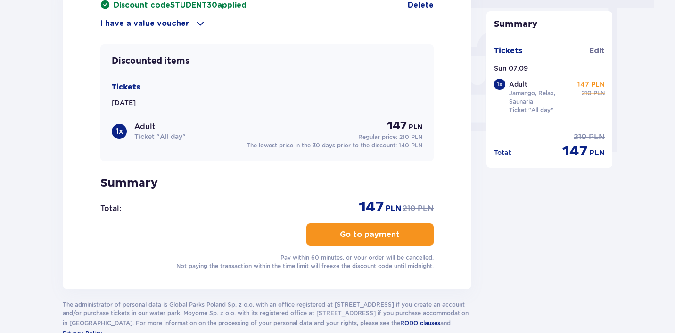
scroll to position [871, 0]
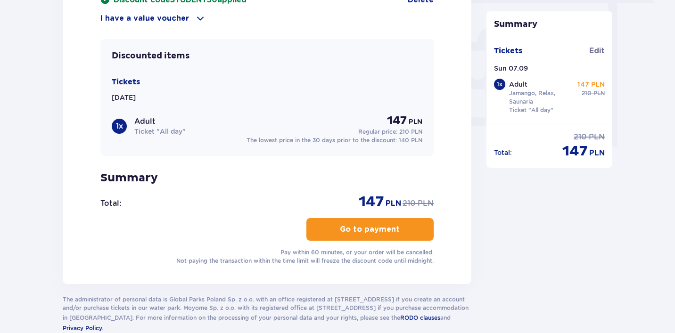
click at [386, 231] on p "Go to payment" at bounding box center [370, 230] width 60 height 10
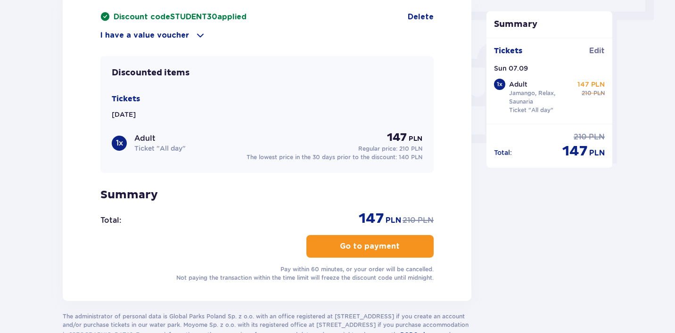
click at [378, 250] on p "Go to payment" at bounding box center [370, 246] width 60 height 10
click at [382, 257] on button "Go to payment" at bounding box center [370, 246] width 127 height 23
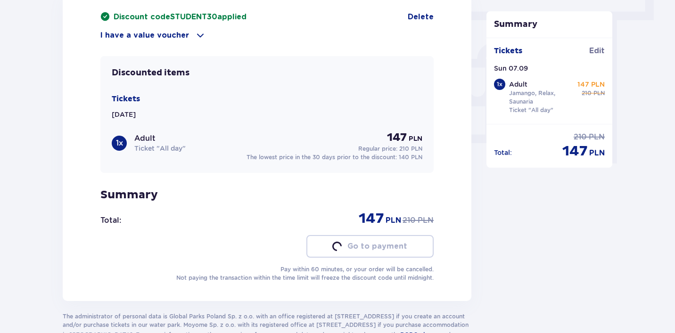
click at [382, 257] on button "Go to payment" at bounding box center [370, 246] width 127 height 23
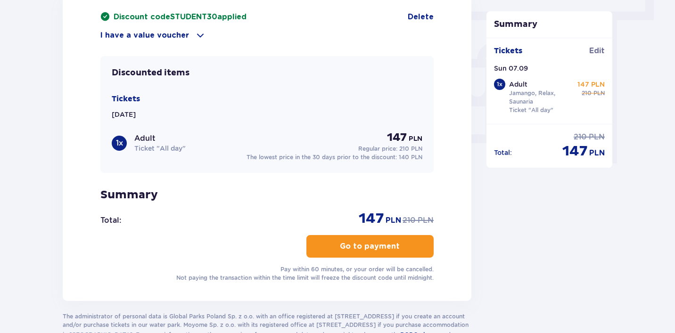
click at [382, 257] on button "Go to payment" at bounding box center [370, 246] width 127 height 23
click at [370, 244] on p "Go to payment" at bounding box center [370, 246] width 60 height 10
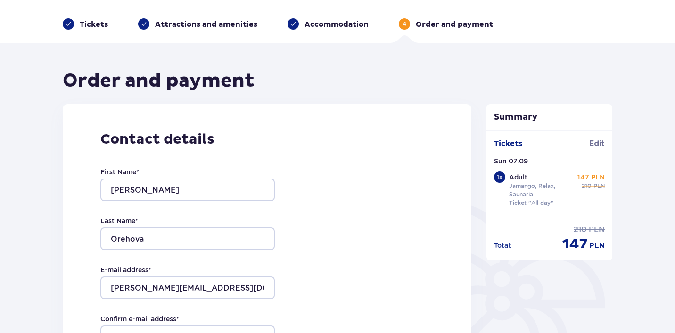
scroll to position [0, 0]
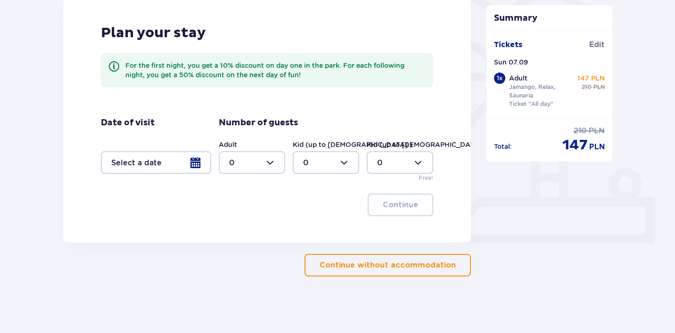
scroll to position [244, 0]
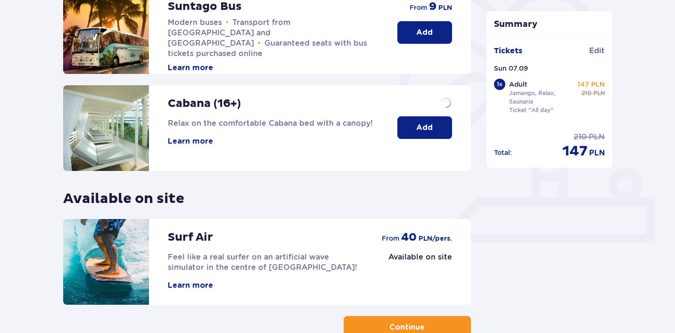
scroll to position [306, 0]
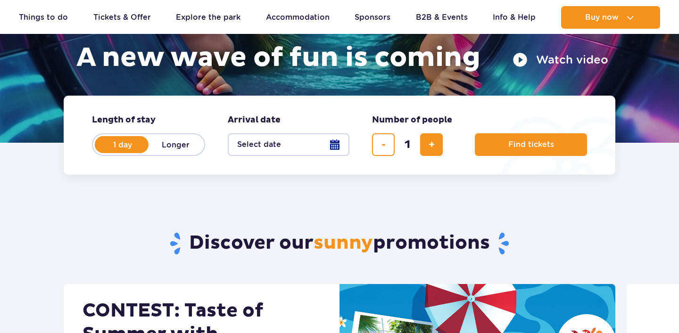
scroll to position [170, 0]
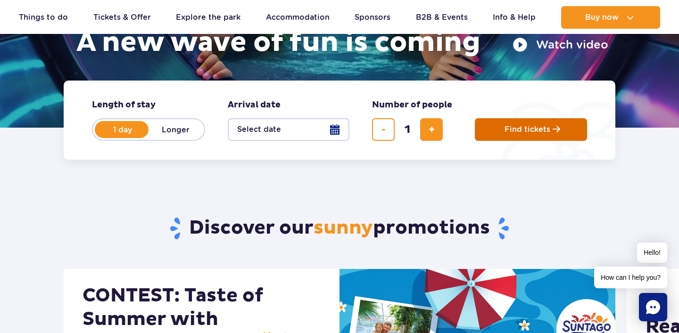
click at [490, 139] on button "Find tickets" at bounding box center [531, 129] width 112 height 23
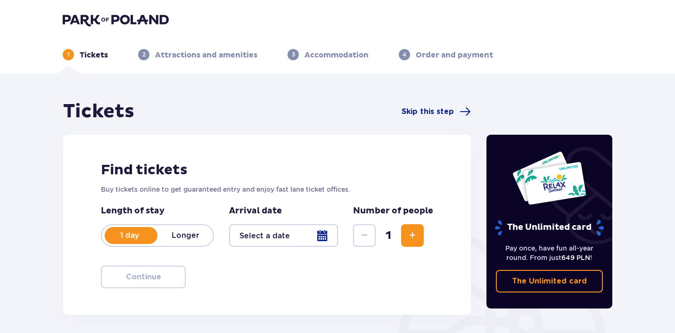
click at [275, 229] on div at bounding box center [283, 236] width 109 height 23
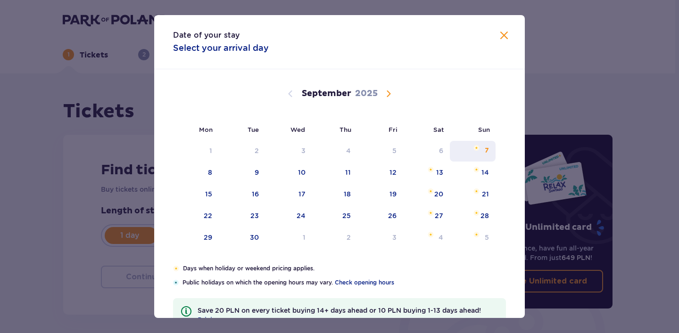
click at [477, 150] on img "Sunday, September 7, 2025" at bounding box center [477, 148] width 6 height 6
type input "07.09.25"
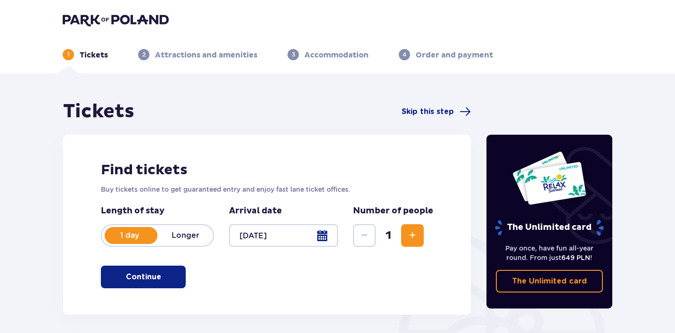
click at [132, 278] on p "Continue" at bounding box center [143, 277] width 35 height 10
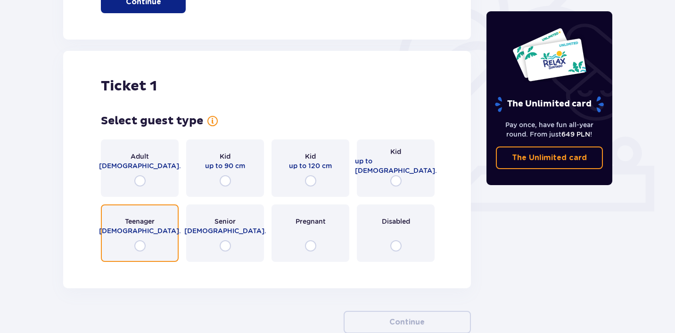
click at [145, 278] on div "Ticket 1 Select guest type Adult 18 - 65 y.o. Kid up to 90 cm Kid up to 120 cm …" at bounding box center [267, 170] width 408 height 238
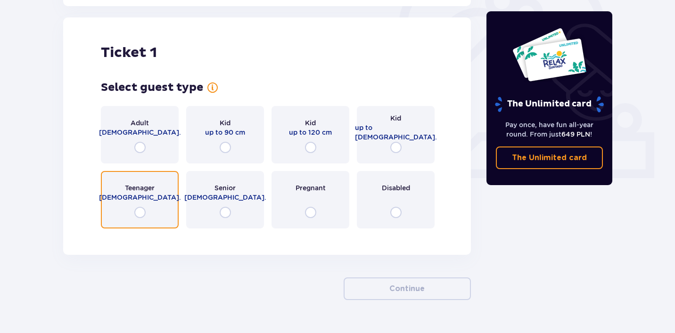
scroll to position [315, 0]
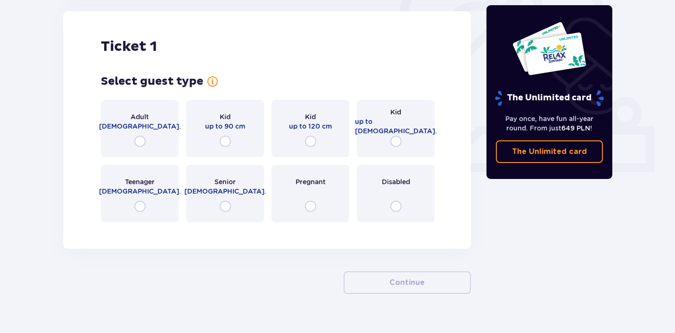
click at [128, 136] on div "Adult 18 - 65 y.o." at bounding box center [140, 129] width 78 height 58
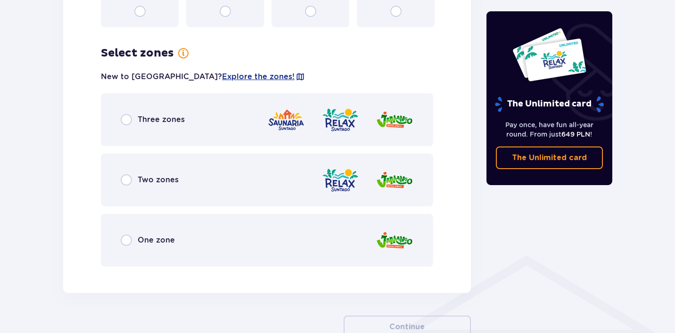
scroll to position [545, 0]
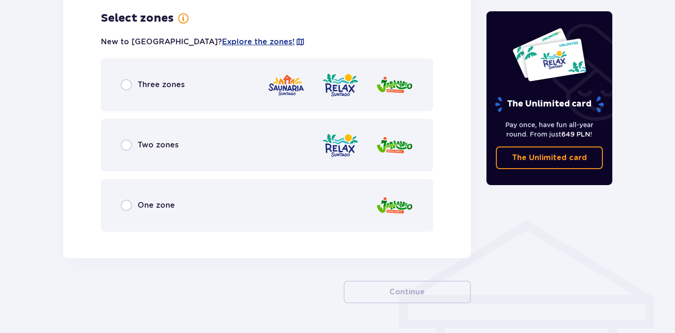
click at [195, 86] on div "Three zones" at bounding box center [267, 84] width 333 height 53
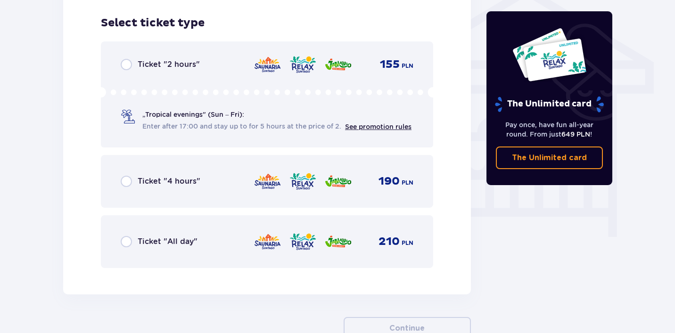
scroll to position [785, 0]
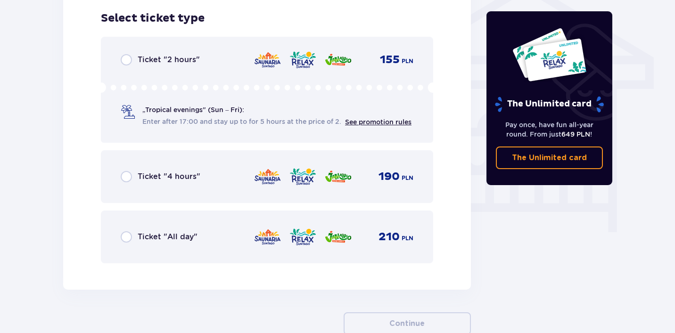
click at [201, 242] on div "Ticket "All day" 210 PLN" at bounding box center [267, 237] width 293 height 20
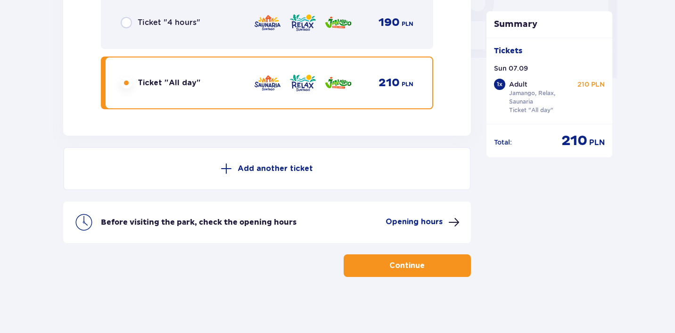
scroll to position [940, 0]
click at [414, 271] on button "Continue" at bounding box center [407, 265] width 127 height 23
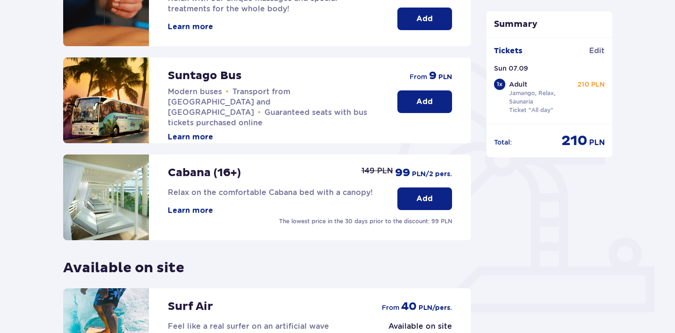
scroll to position [306, 0]
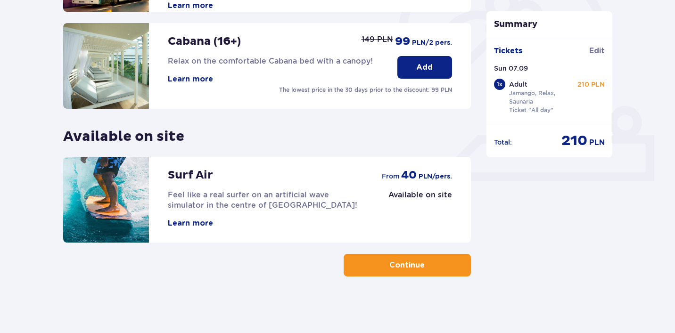
click at [374, 266] on button "Continue" at bounding box center [407, 265] width 127 height 23
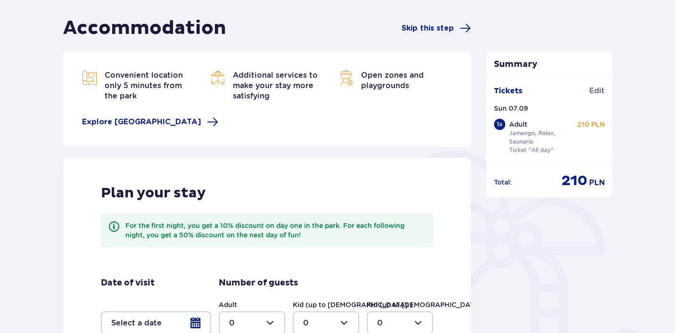
scroll to position [244, 0]
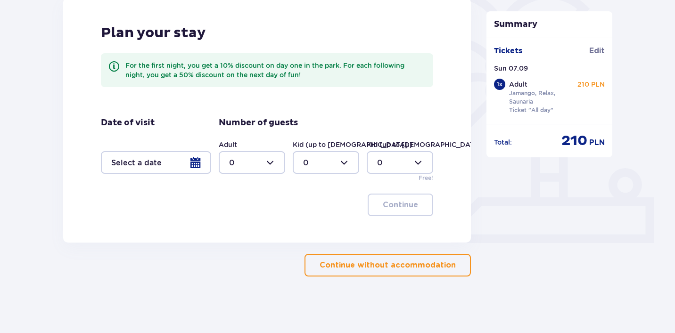
click at [174, 171] on div at bounding box center [156, 162] width 110 height 23
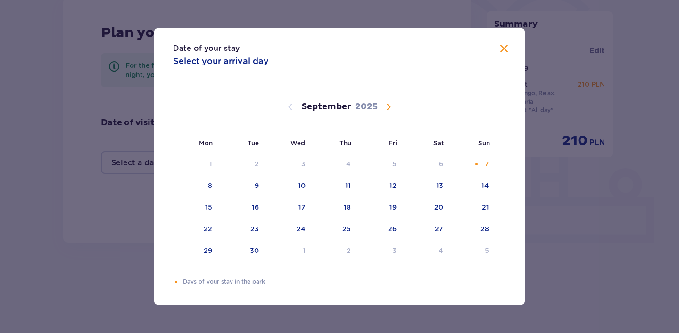
click at [549, 173] on div "Date of your stay Select your arrival day Mon Tue Wed Thu Fri Sat Sun August 20…" at bounding box center [339, 166] width 679 height 333
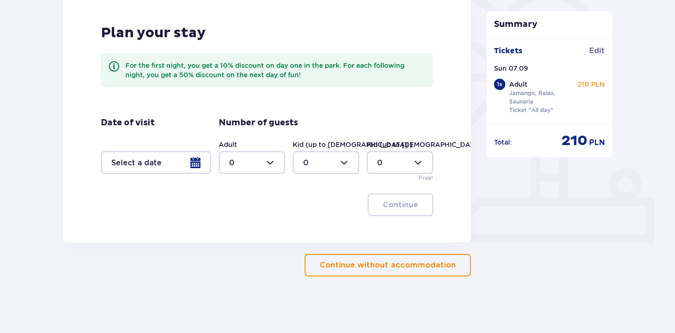
click at [400, 262] on p "Continue without accommodation" at bounding box center [388, 265] width 136 height 10
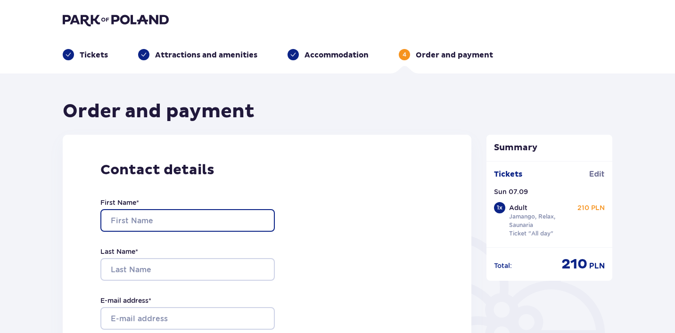
click at [194, 217] on input "First Name *" at bounding box center [187, 220] width 175 height 23
type input "Diana"
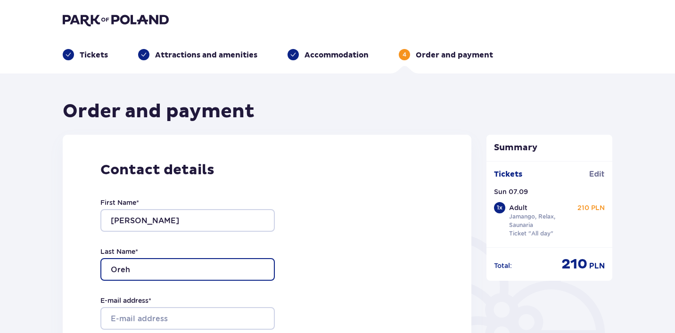
type input "Oreho"
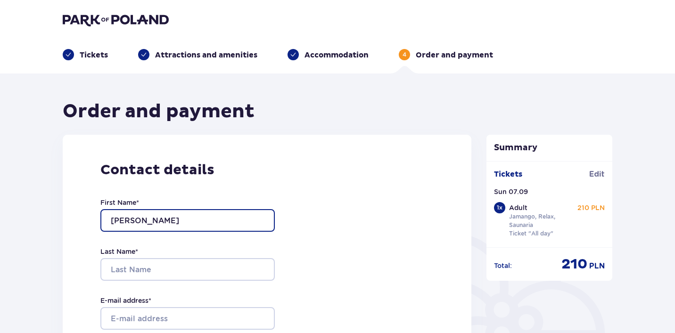
click at [214, 218] on input "Diana" at bounding box center [187, 220] width 175 height 23
click at [198, 235] on div "First Name * Georgijs Dailidjonoks Last Name * E-mail address * Confirm e-mail …" at bounding box center [187, 318] width 175 height 278
click at [221, 223] on input "[PERSON_NAME]" at bounding box center [187, 220] width 175 height 23
type input "[PERSON_NAME]"
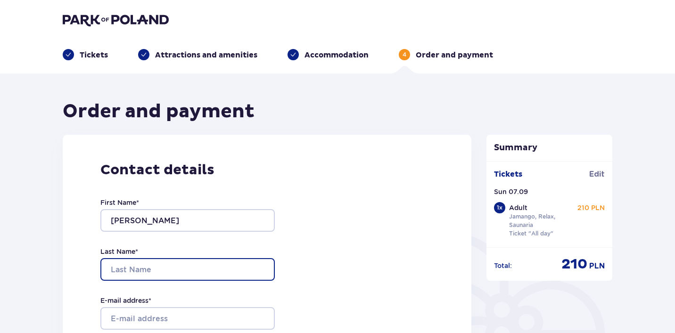
paste input "Dailidjonoks"
type input "Dailidjonoks"
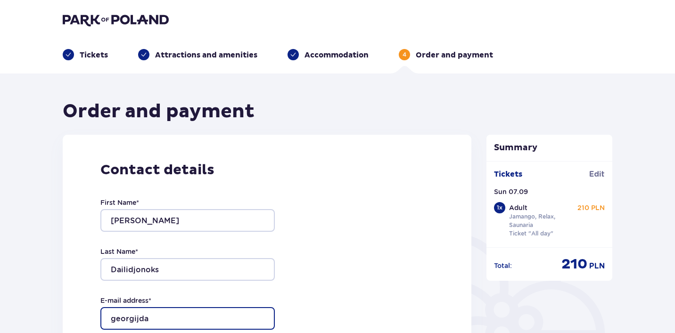
type input "[EMAIL_ADDRESS][DOMAIN_NAME]"
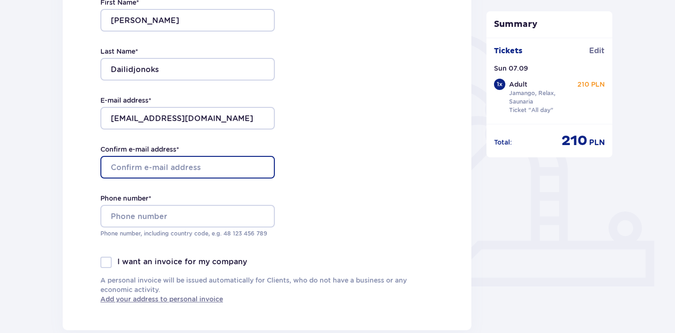
scroll to position [201, 0]
paste input "Dailidjonoks"
type input "Dailidjonoks"
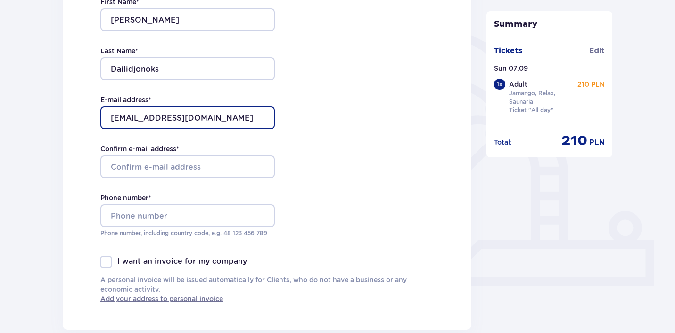
click at [189, 116] on input "[EMAIL_ADDRESS][DOMAIN_NAME]" at bounding box center [187, 118] width 175 height 23
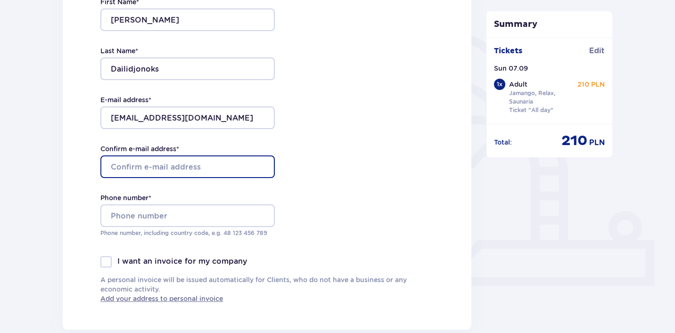
paste input "[EMAIL_ADDRESS][DOMAIN_NAME]"
type input "[EMAIL_ADDRESS][DOMAIN_NAME]"
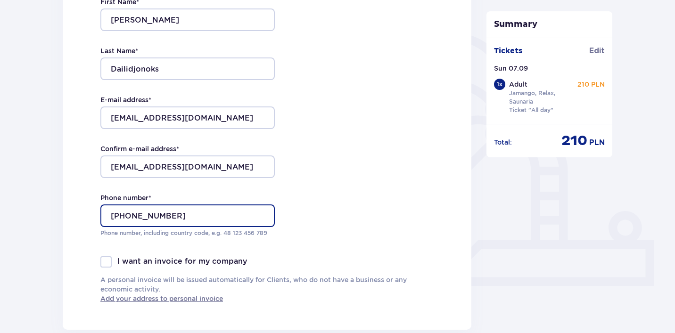
type input "[PHONE_NUMBER]"
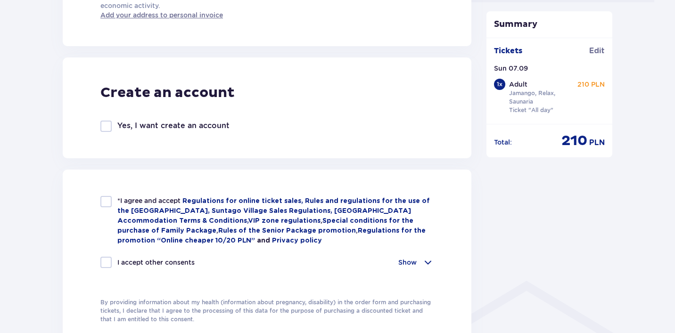
scroll to position [516, 0]
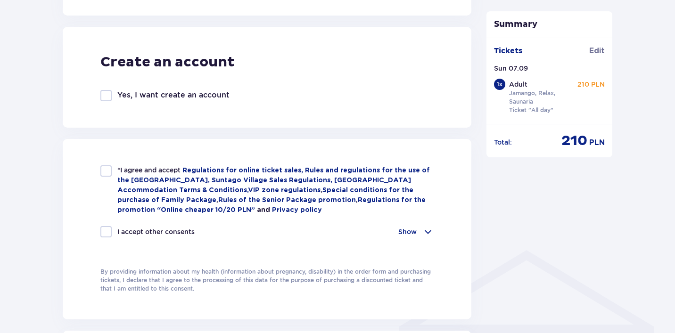
click at [109, 173] on div at bounding box center [105, 171] width 11 height 11
checkbox input "true"
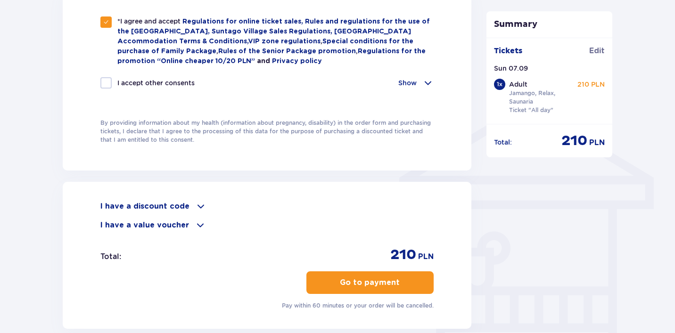
scroll to position [689, 0]
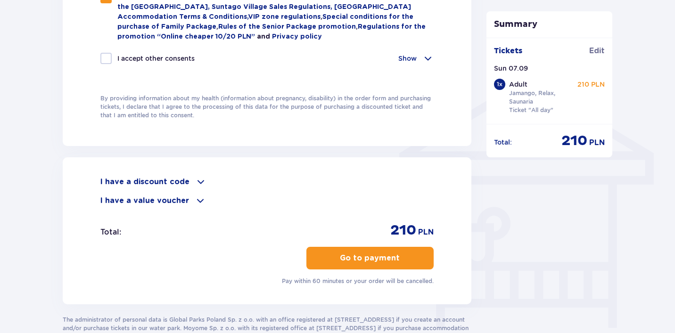
click at [167, 172] on div "I have a discount code Apply I have a value voucher Apply Total : 210 PLN Go to…" at bounding box center [267, 231] width 409 height 147
click at [161, 175] on div "I have a discount code Apply I have a value voucher Apply Total : 210 PLN Go to…" at bounding box center [267, 231] width 409 height 147
click at [159, 183] on p "I have a discount code" at bounding box center [144, 182] width 89 height 10
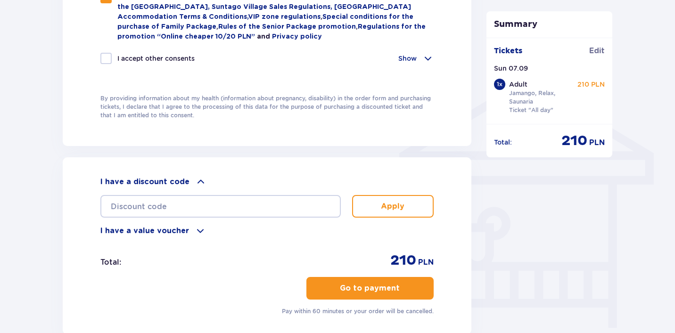
click at [244, 191] on div "Apply" at bounding box center [266, 203] width 333 height 30
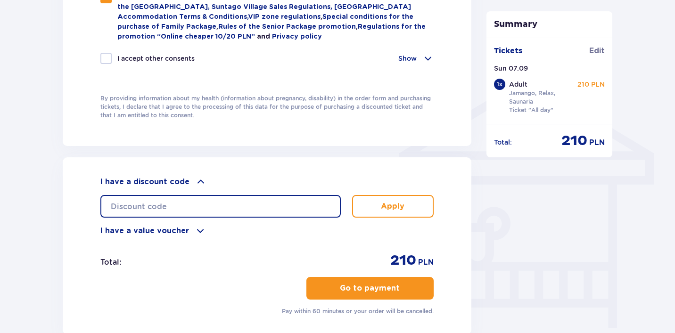
click at [243, 206] on input "text" at bounding box center [220, 206] width 241 height 23
paste input "student30"
type input "student30"
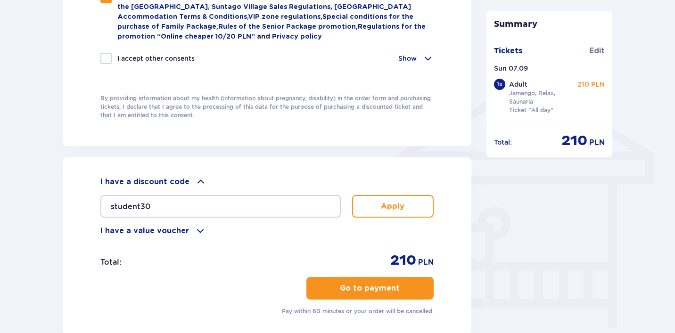
click at [396, 200] on button "Apply" at bounding box center [393, 206] width 82 height 23
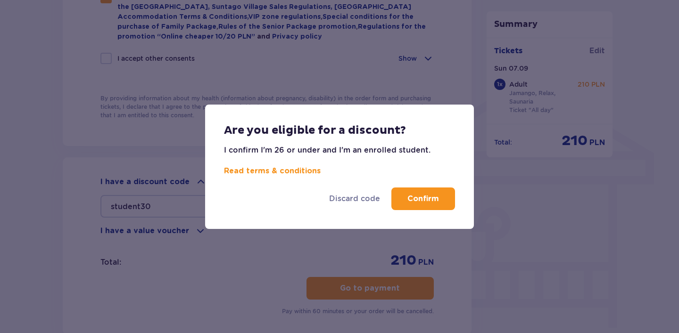
click at [431, 189] on button "Confirm" at bounding box center [423, 199] width 64 height 23
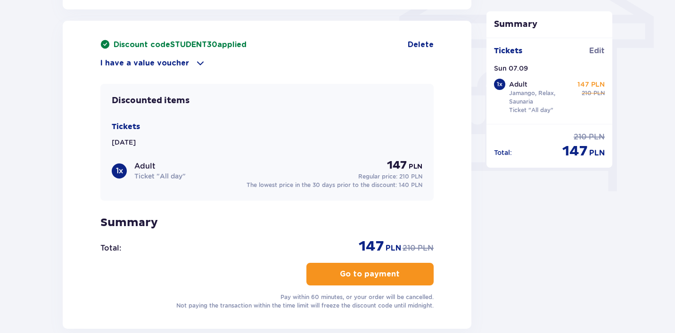
scroll to position [925, 0]
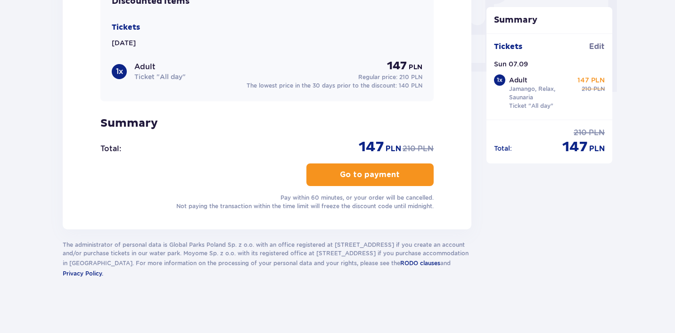
click at [384, 175] on p "Go to payment" at bounding box center [370, 175] width 60 height 10
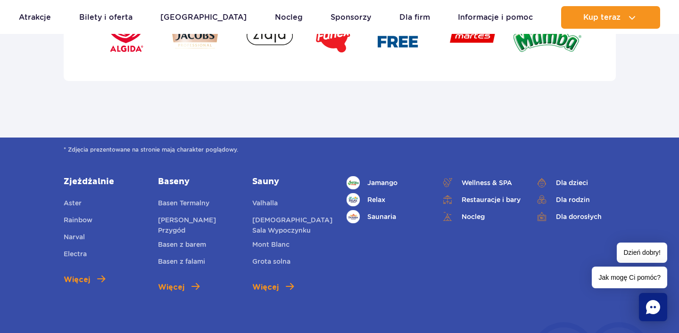
scroll to position [3534, 0]
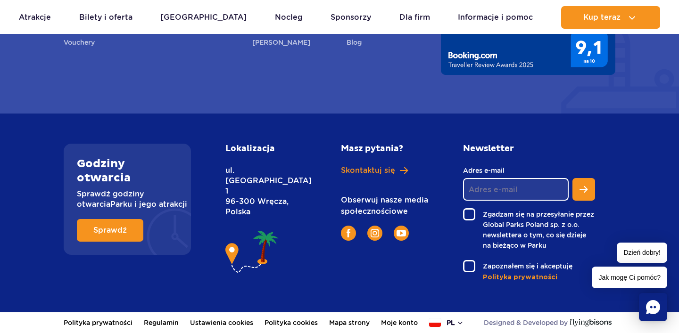
click at [445, 320] on button "pl" at bounding box center [446, 322] width 35 height 9
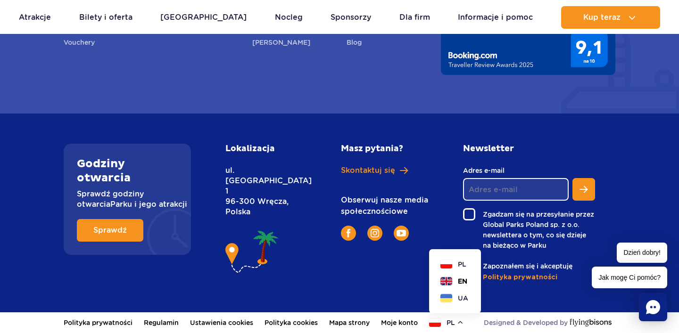
click at [458, 279] on button "EN" at bounding box center [454, 281] width 27 height 9
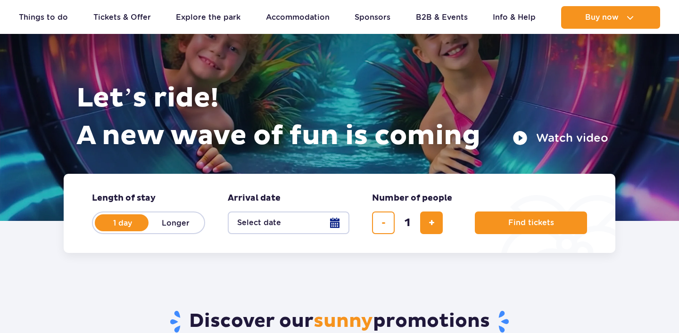
scroll to position [95, 0]
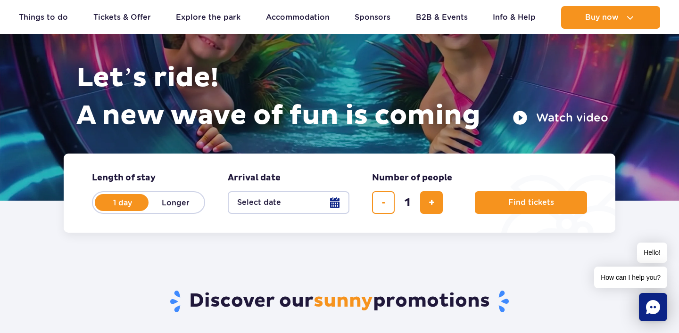
click at [436, 191] on fieldset "Number of people number of people in hero 1" at bounding box center [412, 194] width 80 height 42
click at [434, 203] on span "add ticket" at bounding box center [432, 203] width 6 height 0
type input "2"
click at [303, 203] on button "Select date" at bounding box center [289, 202] width 122 height 23
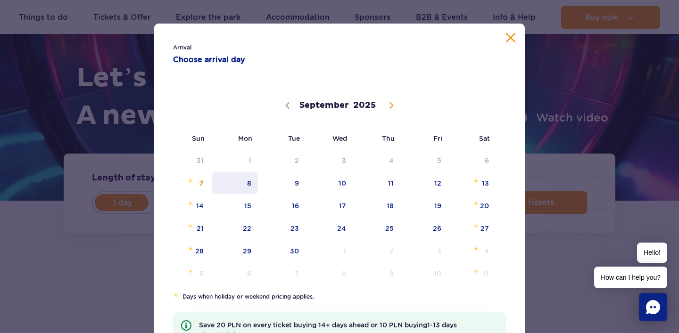
click at [213, 176] on span "8" at bounding box center [235, 184] width 48 height 22
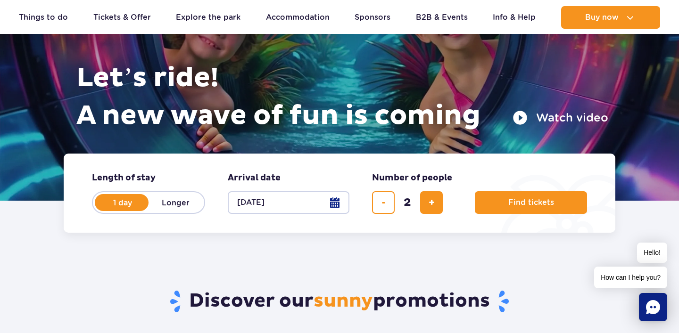
click at [266, 203] on button "[DATE]" at bounding box center [289, 202] width 122 height 23
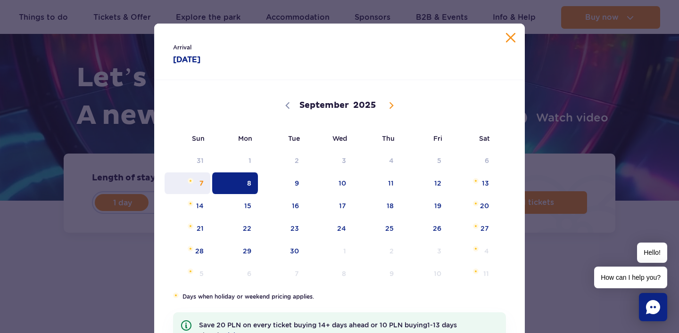
click at [196, 174] on span "7" at bounding box center [188, 184] width 48 height 22
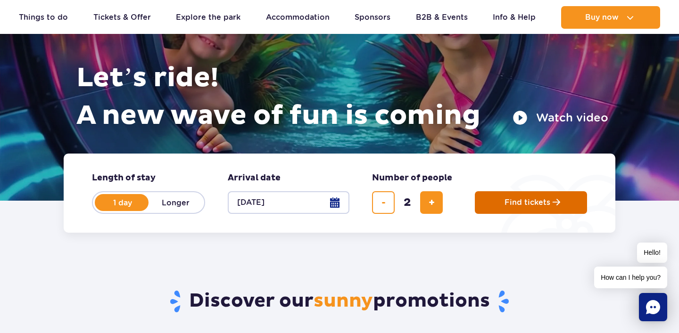
click at [502, 210] on button "Find tickets" at bounding box center [531, 202] width 112 height 23
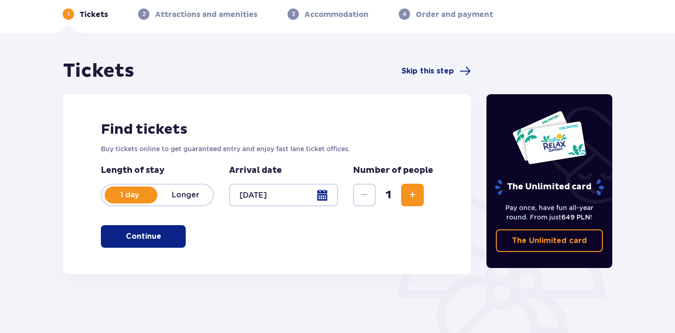
scroll to position [68, 0]
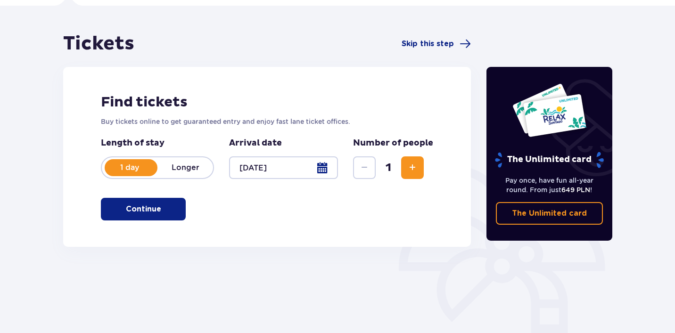
click at [402, 166] on button "Increase" at bounding box center [412, 168] width 23 height 23
click at [165, 216] on button "Continue" at bounding box center [143, 209] width 85 height 23
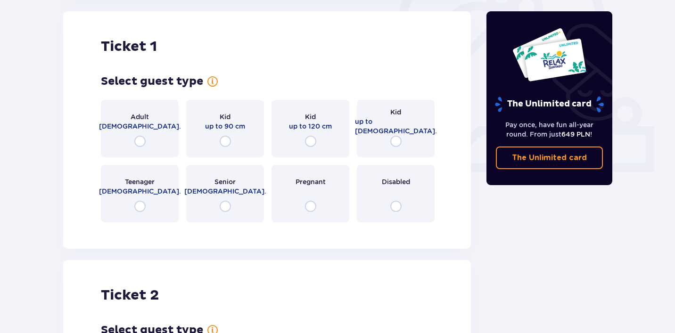
click at [141, 134] on div "Adult [DEMOGRAPHIC_DATA]." at bounding box center [140, 129] width 78 height 58
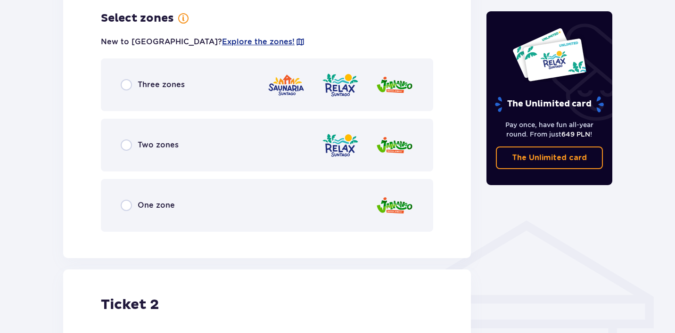
click at [176, 94] on div "Three zones" at bounding box center [267, 84] width 333 height 53
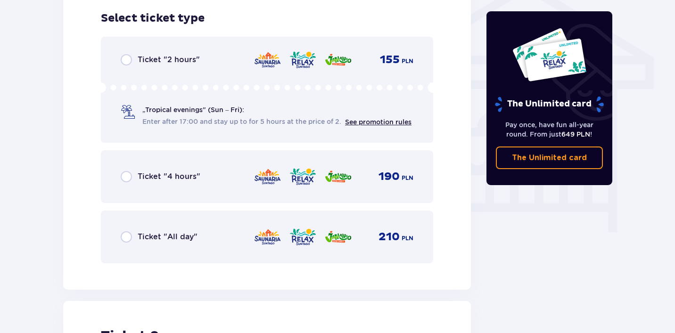
click at [171, 260] on div "Ticket "All day" 210 PLN" at bounding box center [267, 237] width 333 height 53
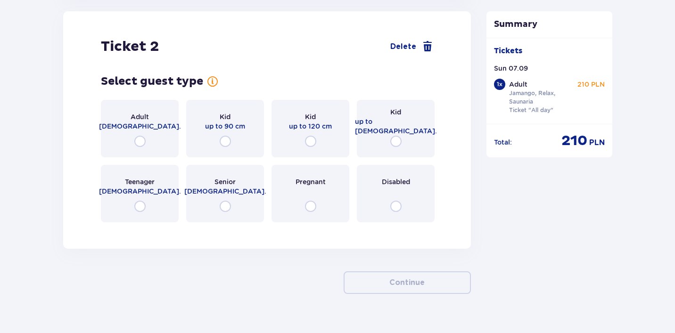
click at [146, 132] on div "Adult [DEMOGRAPHIC_DATA]." at bounding box center [140, 129] width 78 height 58
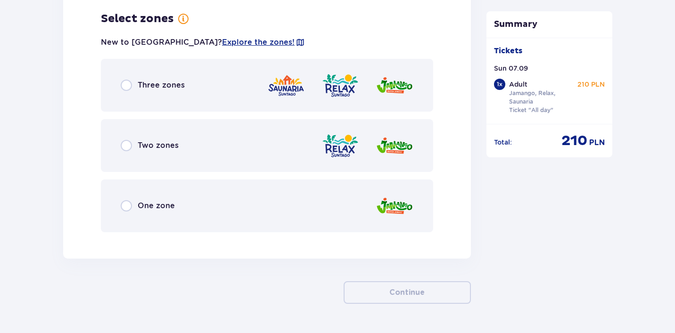
scroll to position [1305, 0]
click at [179, 100] on div "Three zones" at bounding box center [267, 84] width 333 height 53
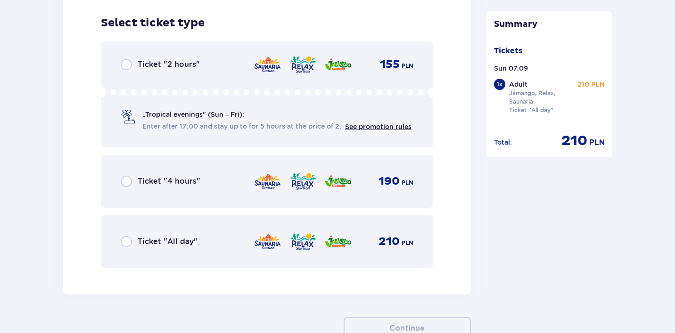
scroll to position [1545, 0]
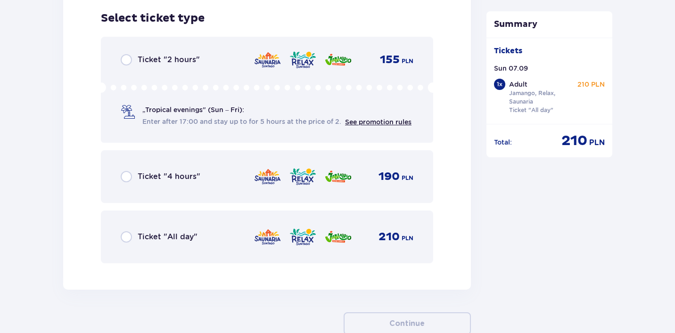
click at [178, 238] on p "Ticket "All day"" at bounding box center [168, 237] width 60 height 10
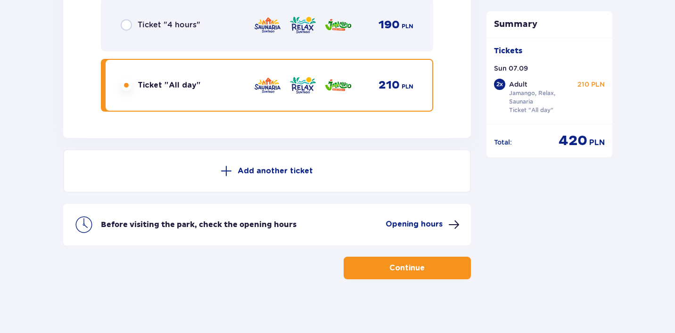
scroll to position [1699, 0]
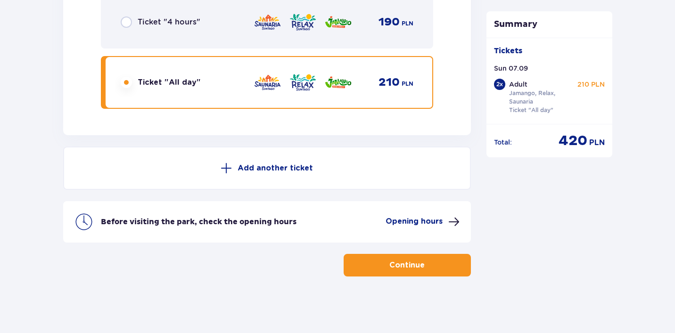
click at [413, 271] on button "Continue" at bounding box center [407, 265] width 127 height 23
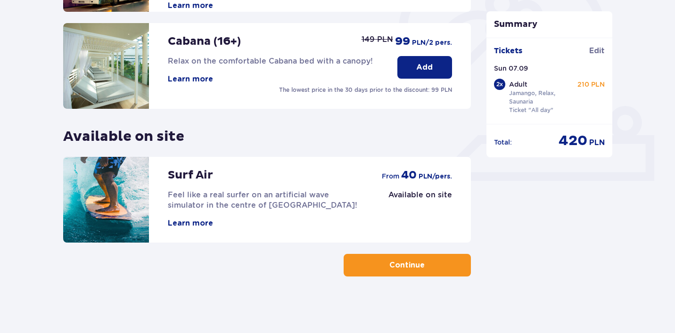
click at [377, 267] on button "Continue" at bounding box center [407, 265] width 127 height 23
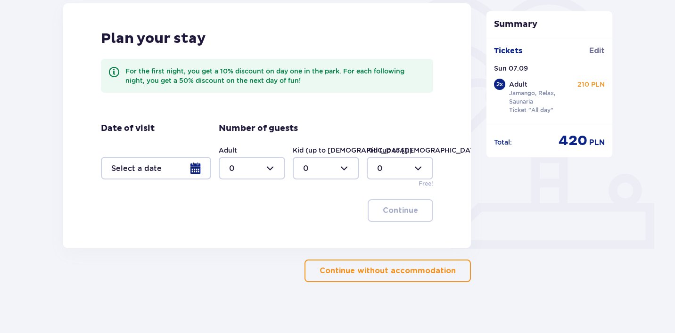
click at [391, 267] on p "Continue without accommodation" at bounding box center [388, 271] width 136 height 10
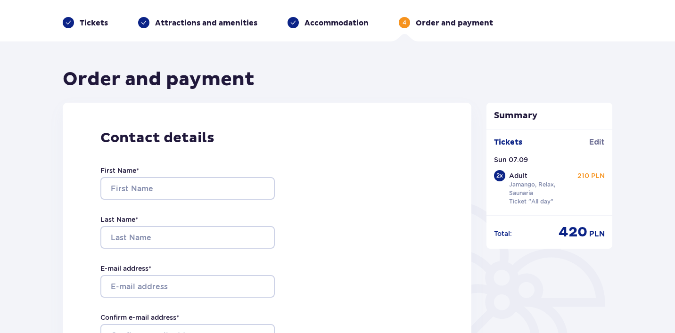
scroll to position [83, 0]
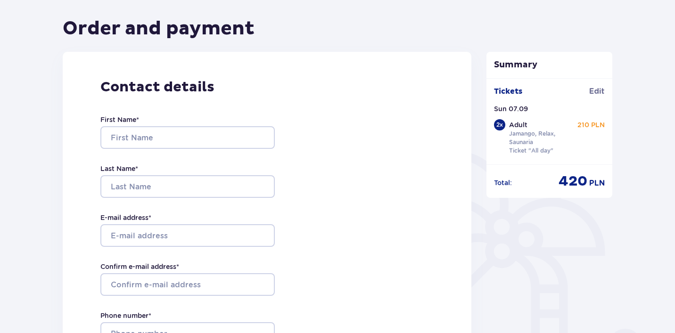
click at [154, 124] on div "First Name *" at bounding box center [187, 132] width 175 height 34
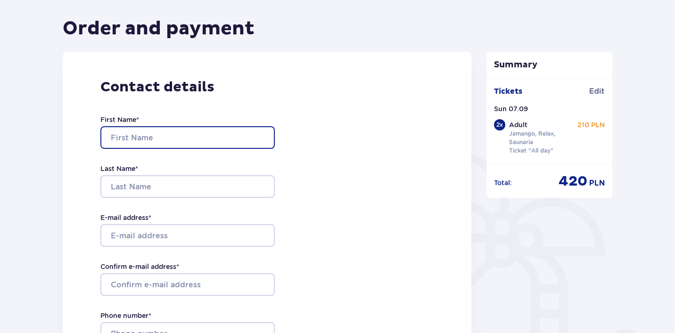
click at [149, 133] on input "First Name *" at bounding box center [187, 137] width 175 height 23
click at [230, 141] on input "[PERSON_NAME]" at bounding box center [187, 137] width 175 height 23
type input "[PERSON_NAME]"
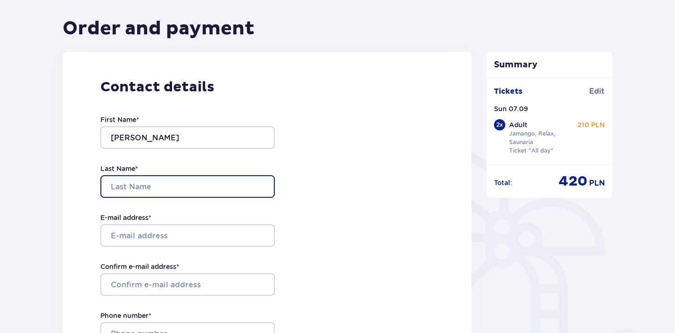
paste input "Dailidjonoks"
type input "Dailidjonoks"
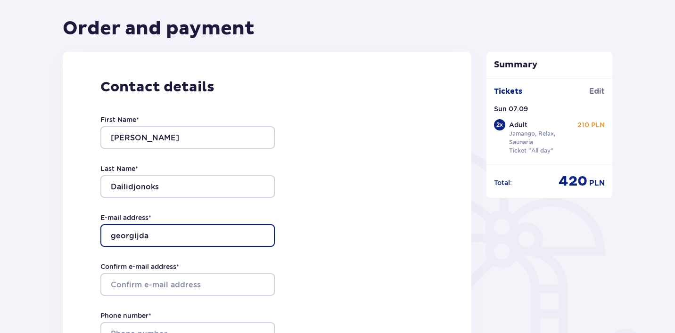
type input "[EMAIL_ADDRESS][DOMAIN_NAME]"
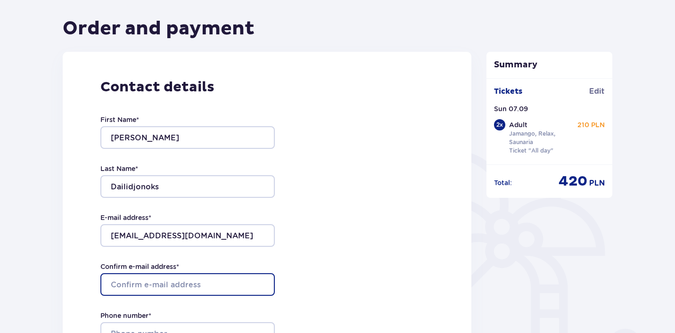
paste input "[EMAIL_ADDRESS][DOMAIN_NAME]"
type input "[EMAIL_ADDRESS][DOMAIN_NAME]"
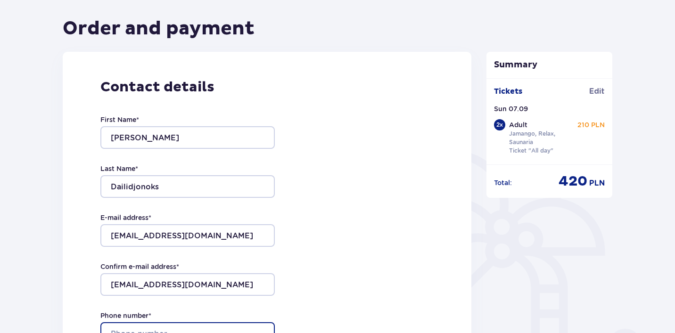
scroll to position [88, 0]
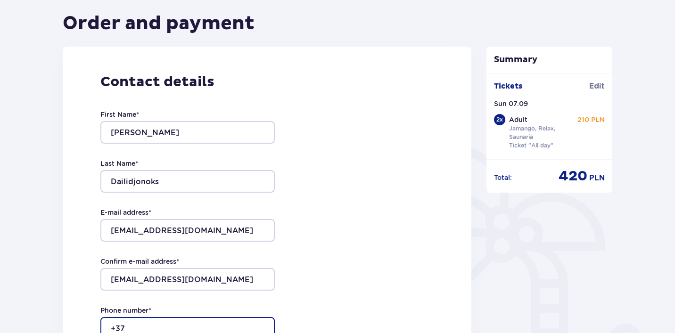
type input "[PHONE_NUMBER]"
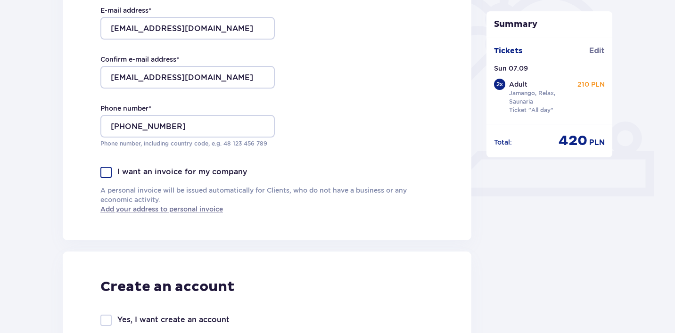
scroll to position [486, 0]
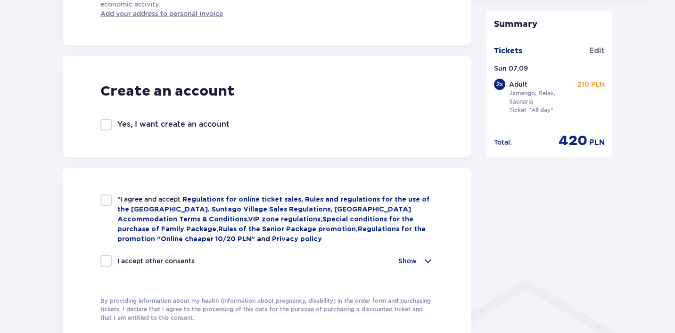
click at [84, 209] on div "*I agree and accept Regulations for online ticket sales, Rules and regulations …" at bounding box center [267, 258] width 409 height 181
click at [107, 205] on div at bounding box center [105, 200] width 11 height 11
checkbox input "true"
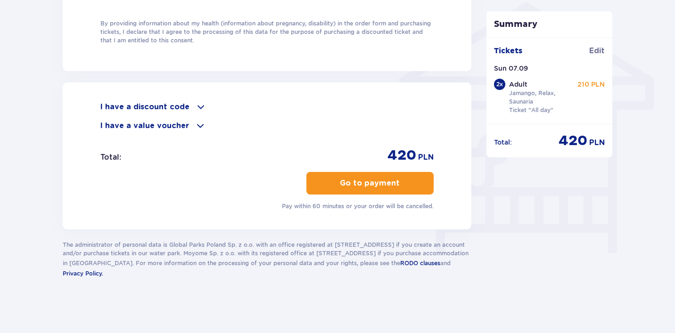
click at [351, 184] on p "Go to payment" at bounding box center [370, 183] width 60 height 10
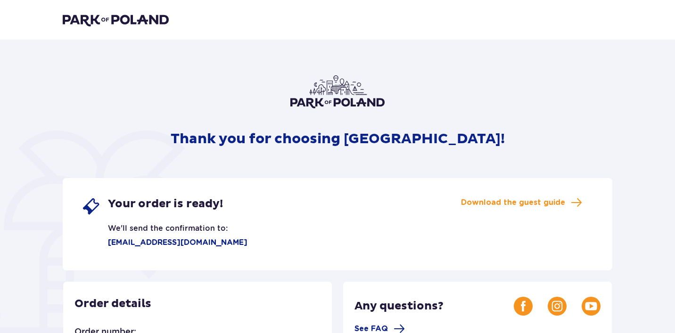
click at [124, 16] on img at bounding box center [116, 19] width 106 height 13
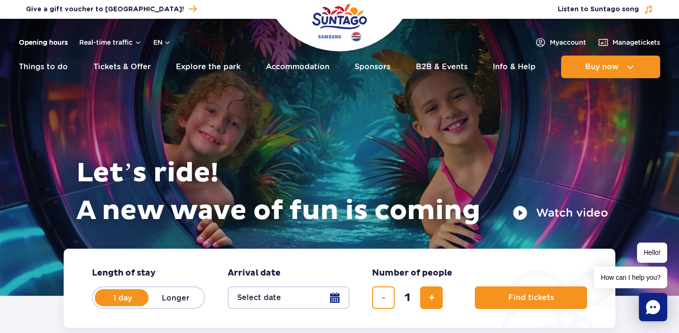
click at [51, 42] on link "Opening hours" at bounding box center [43, 42] width 49 height 9
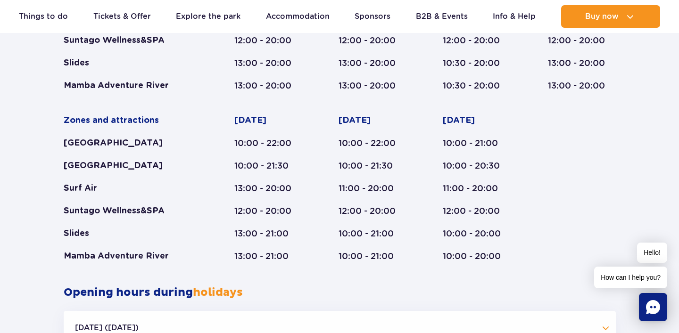
scroll to position [573, 0]
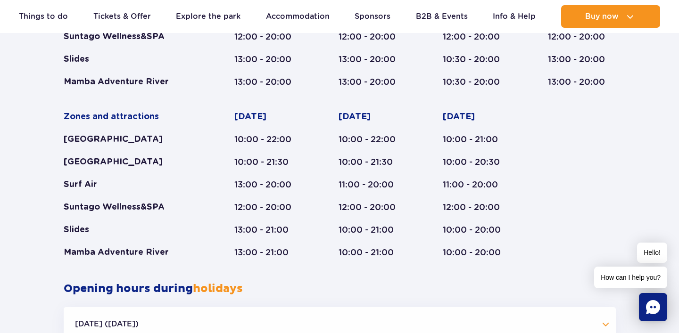
click at [116, 209] on div "Suntago Wellness&SPA" at bounding box center [131, 207] width 134 height 11
click at [92, 184] on div "Surf Air" at bounding box center [131, 184] width 134 height 11
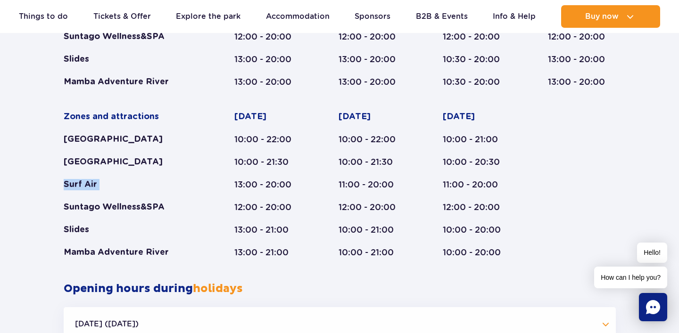
click at [92, 184] on div "Surf Air" at bounding box center [131, 184] width 134 height 11
click at [470, 183] on div "11:00 - 20:00" at bounding box center [477, 184] width 69 height 11
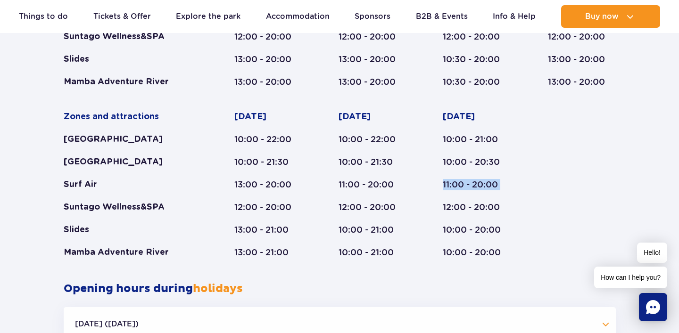
click at [573, 175] on div "Zones and attractions Suntago Water Park Crocodile Island Surf Air Suntago Well…" at bounding box center [340, 100] width 552 height 318
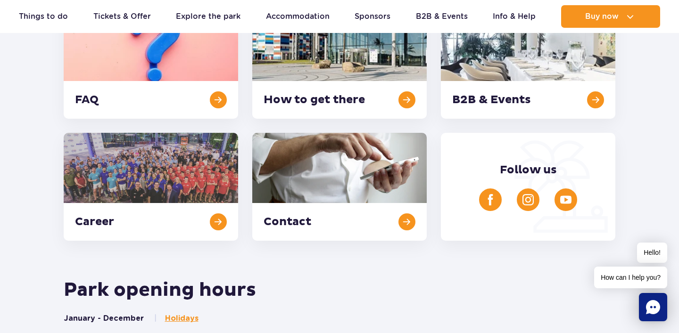
scroll to position [0, 0]
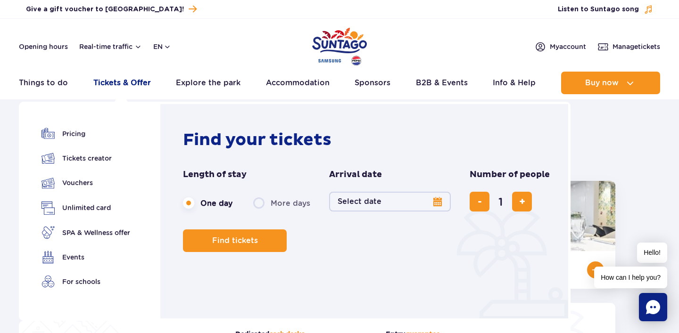
click at [125, 78] on link "Tickets & Offer" at bounding box center [122, 83] width 58 height 23
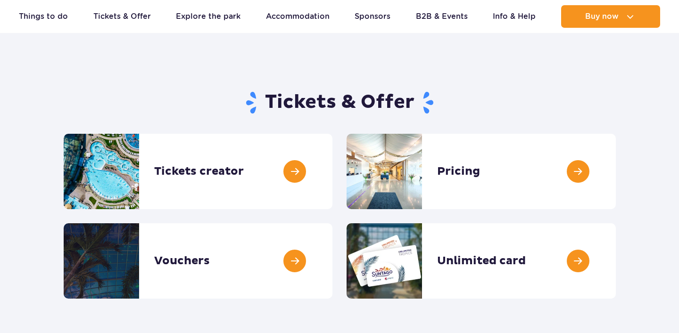
scroll to position [95, 0]
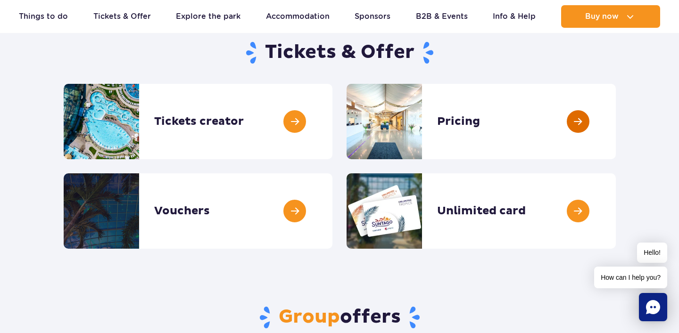
click at [616, 136] on link at bounding box center [616, 121] width 0 height 75
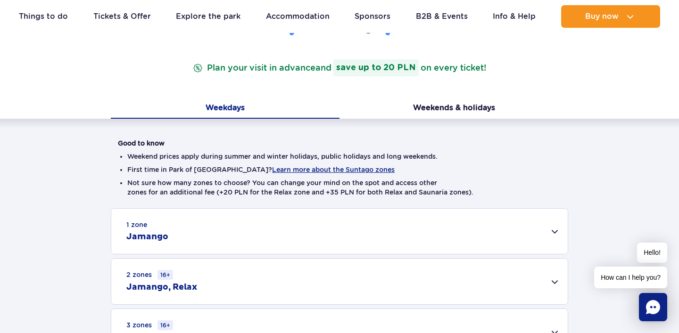
scroll to position [143, 0]
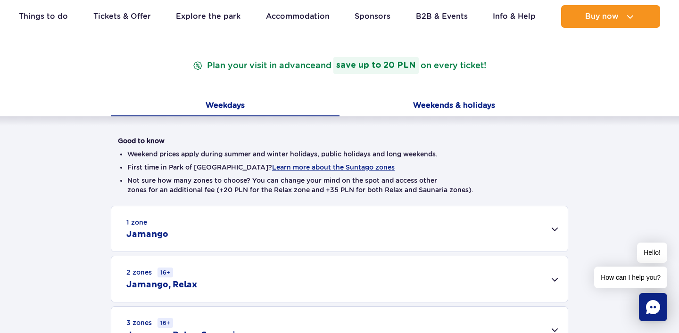
click at [450, 104] on button "Weekends & holidays" at bounding box center [454, 107] width 229 height 20
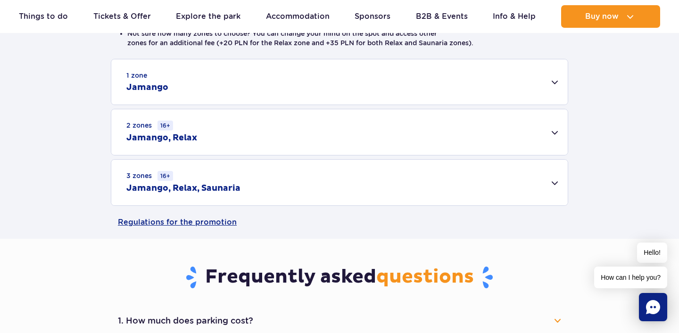
scroll to position [291, 0]
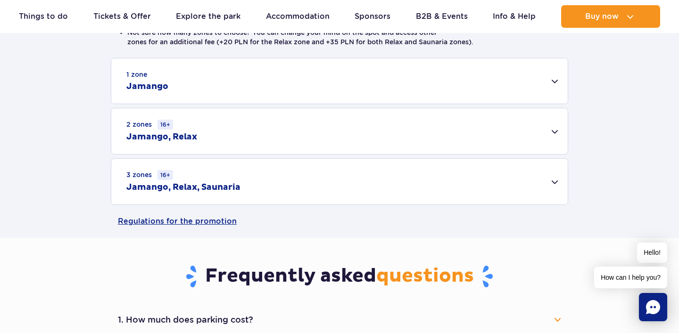
click at [311, 190] on div "3 zones 16+ Jamango, Relax, Saunaria" at bounding box center [339, 182] width 457 height 46
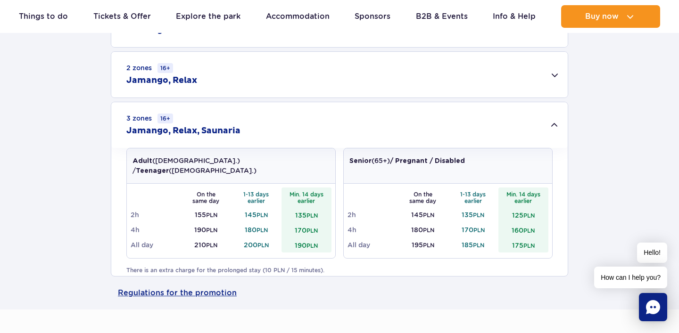
scroll to position [349, 0]
click at [251, 237] on td "200 PLN" at bounding box center [256, 244] width 50 height 15
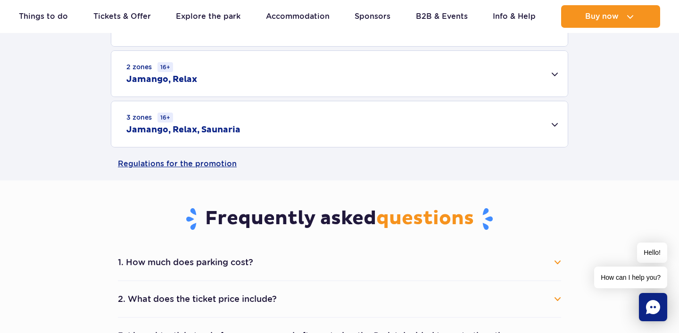
click at [251, 237] on td "200 PLN" at bounding box center [256, 244] width 50 height 15
click at [246, 135] on div "3 zones 16+ Jamango, Relax, Saunaria" at bounding box center [339, 124] width 457 height 46
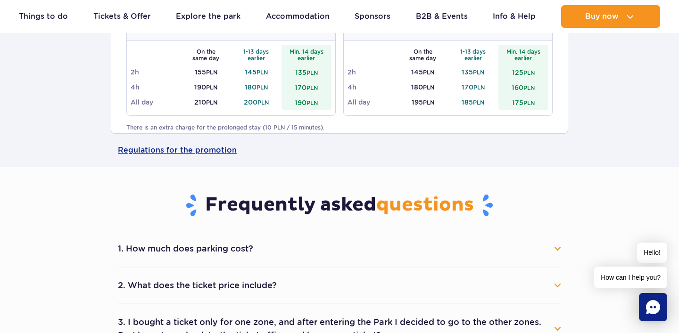
scroll to position [403, 0]
